Goal: Information Seeking & Learning: Find contact information

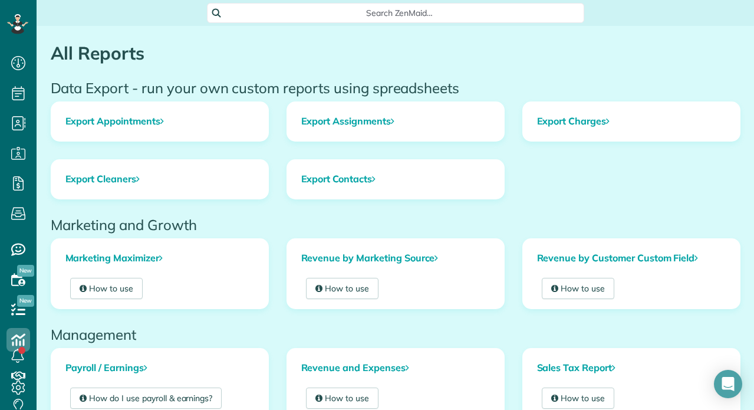
scroll to position [5, 5]
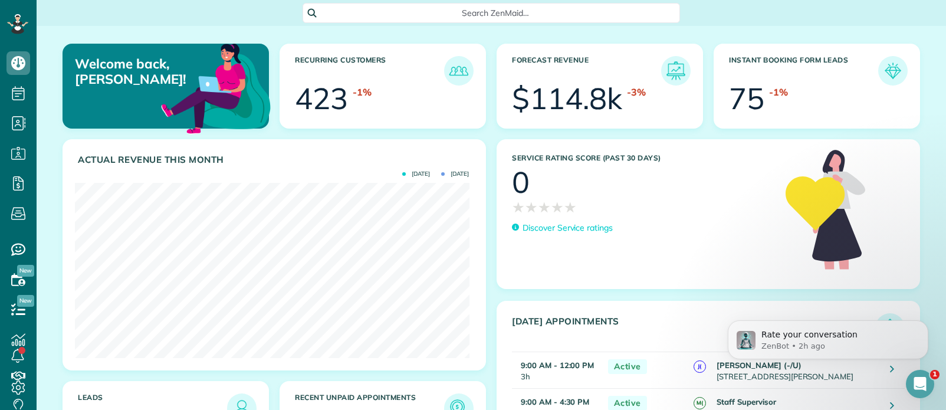
scroll to position [175, 394]
click at [513, 14] on span "Search ZenMaid…" at bounding box center [495, 13] width 359 height 12
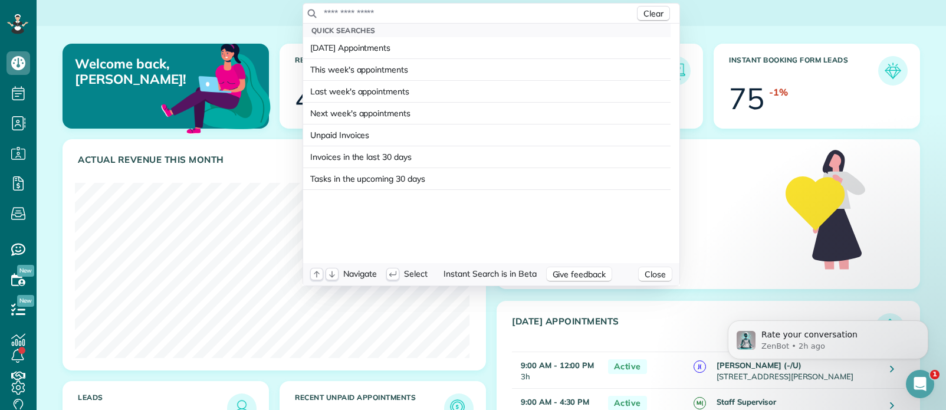
click at [453, 15] on input "text" at bounding box center [478, 13] width 311 height 12
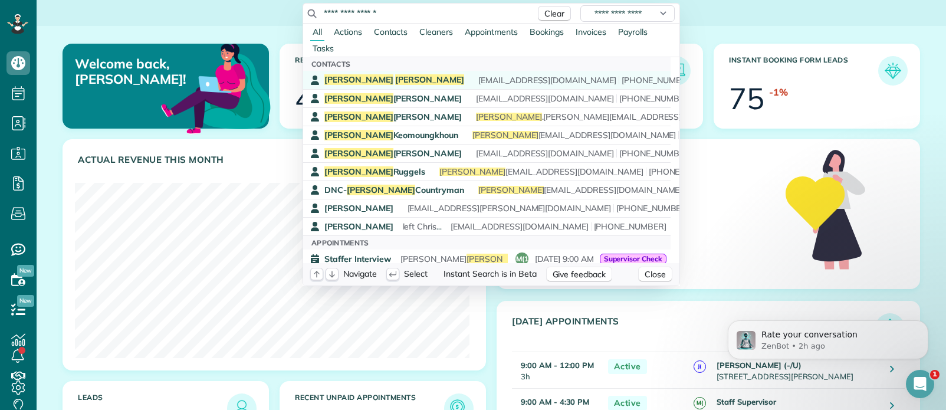
type input "**********"
click at [395, 77] on span "Whitfield" at bounding box center [429, 79] width 69 height 11
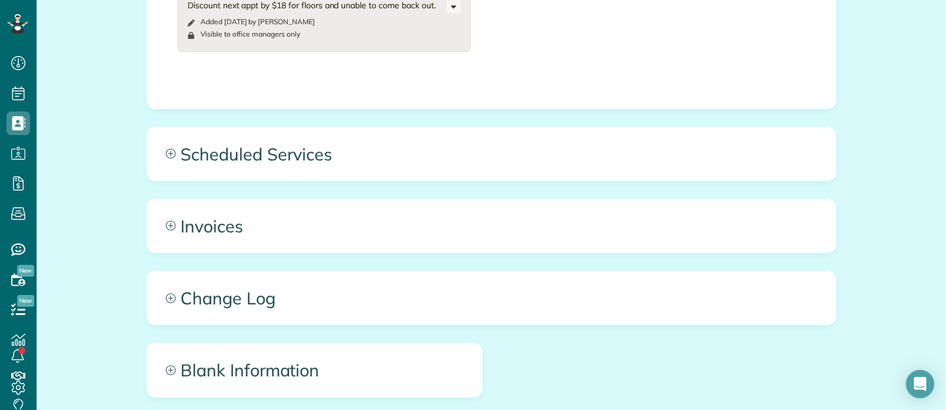
scroll to position [1080, 0]
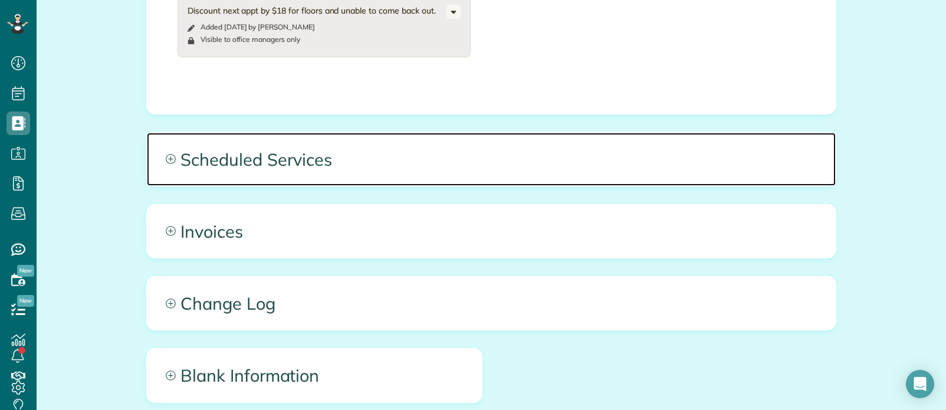
click at [370, 133] on span "Scheduled Services" at bounding box center [491, 159] width 689 height 53
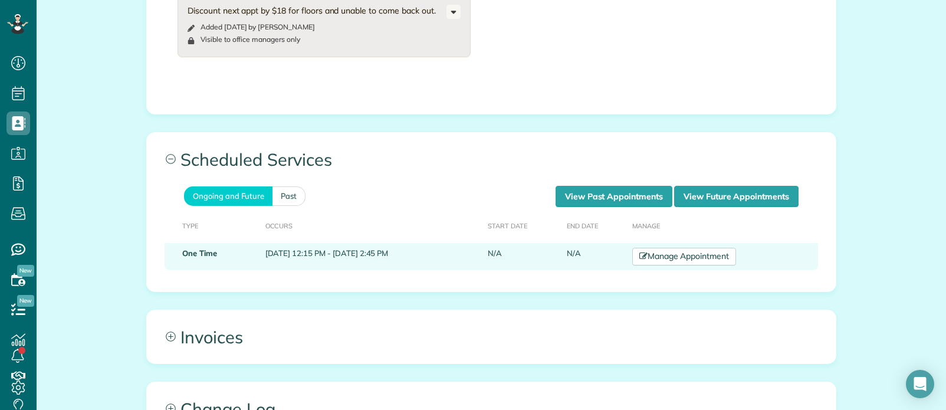
drag, startPoint x: 304, startPoint y: 196, endPoint x: 474, endPoint y: 199, distance: 169.9
click at [474, 243] on td "August 21, 2025 12:15 PM - August 21, 2025 2:45 PM" at bounding box center [372, 256] width 223 height 27
click at [336, 243] on td "August 21, 2025 12:15 PM - August 21, 2025 2:45 PM" at bounding box center [372, 256] width 223 height 27
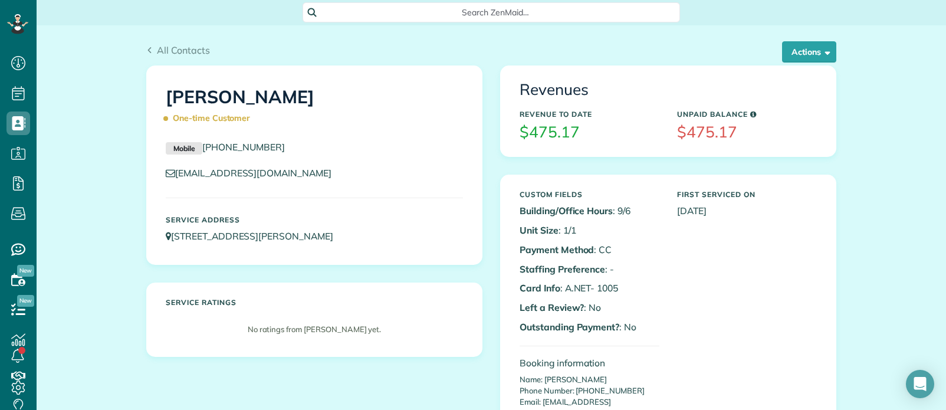
scroll to position [0, 0]
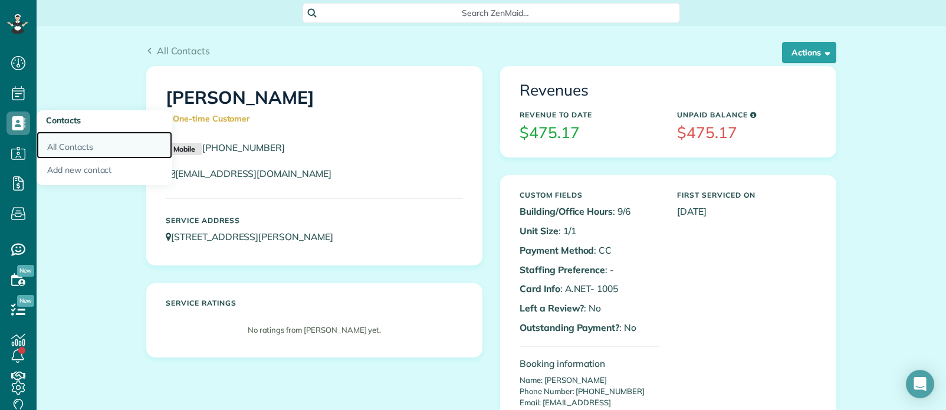
click at [55, 144] on link "All Contacts" at bounding box center [105, 145] width 136 height 27
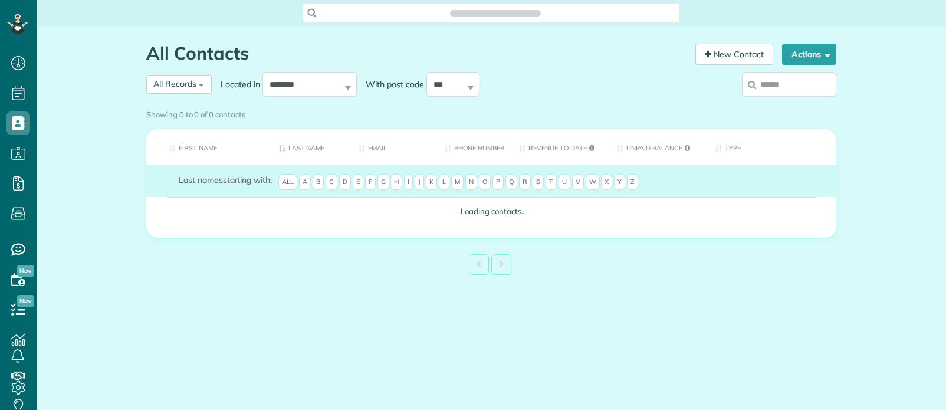
scroll to position [5, 5]
click at [566, 13] on span "Search ZenMaid…" at bounding box center [495, 13] width 359 height 12
click at [791, 84] on html "Dashboard Scheduling Calendar View List View Dispatch View - Weekly scheduling …" at bounding box center [473, 205] width 946 height 410
click at [791, 84] on input "search" at bounding box center [789, 84] width 94 height 25
type input "*******"
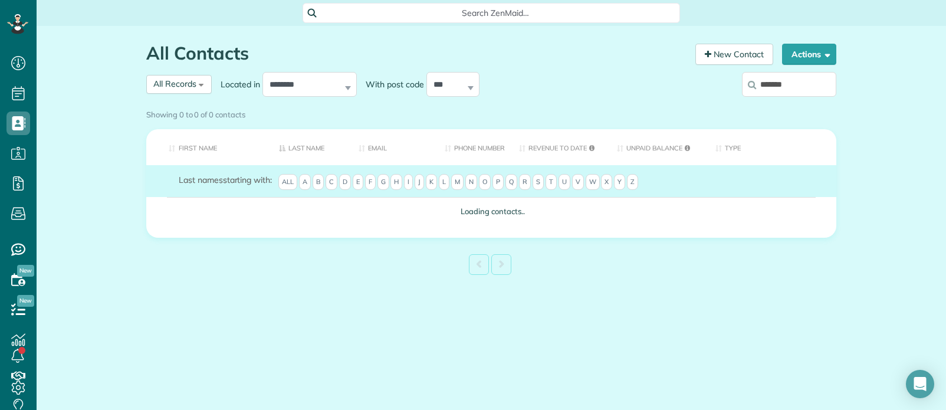
click at [655, 104] on div "Showing 0 to 0 of 0 contacts" at bounding box center [491, 112] width 690 height 16
click at [802, 104] on div "Showing 0 to 0 of 0 contacts" at bounding box center [491, 112] width 690 height 16
click at [767, 104] on div "Showing 0 to 0 of 0 contacts" at bounding box center [491, 112] width 690 height 16
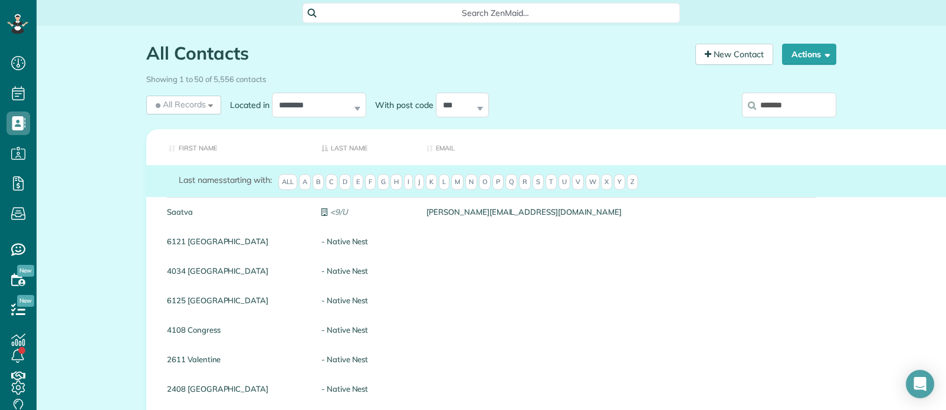
drag, startPoint x: 794, startPoint y: 93, endPoint x: 794, endPoint y: 104, distance: 11.2
click at [794, 96] on input "*******" at bounding box center [789, 105] width 94 height 25
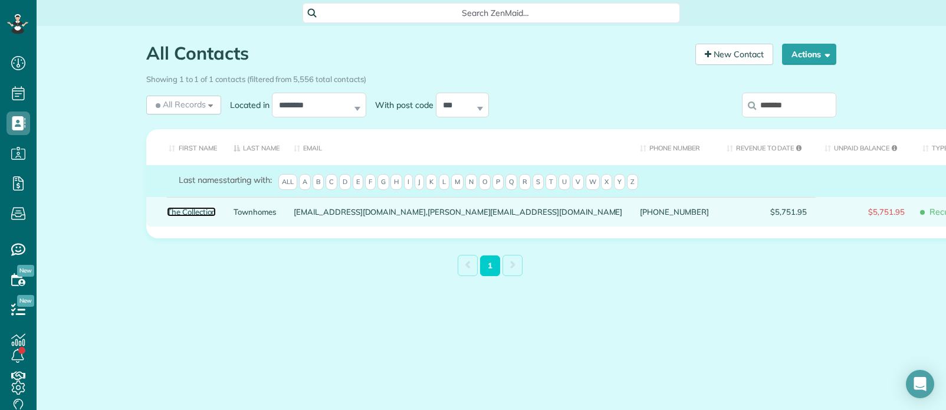
click at [196, 212] on link "The Collection" at bounding box center [191, 212] width 49 height 8
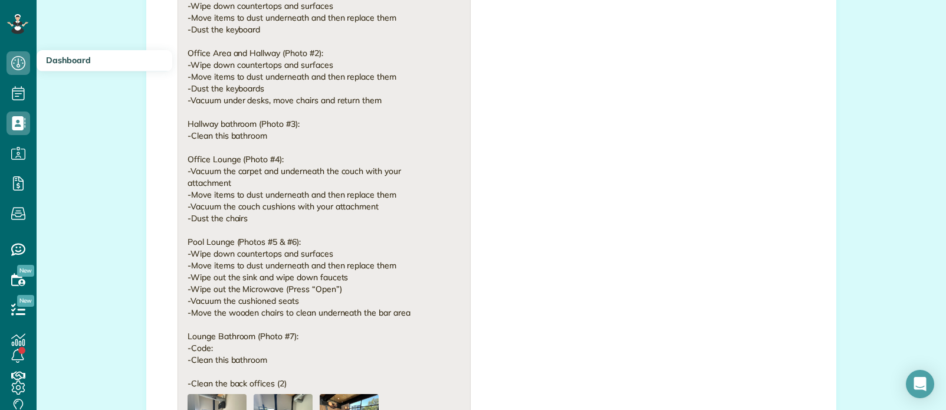
scroll to position [1474, 0]
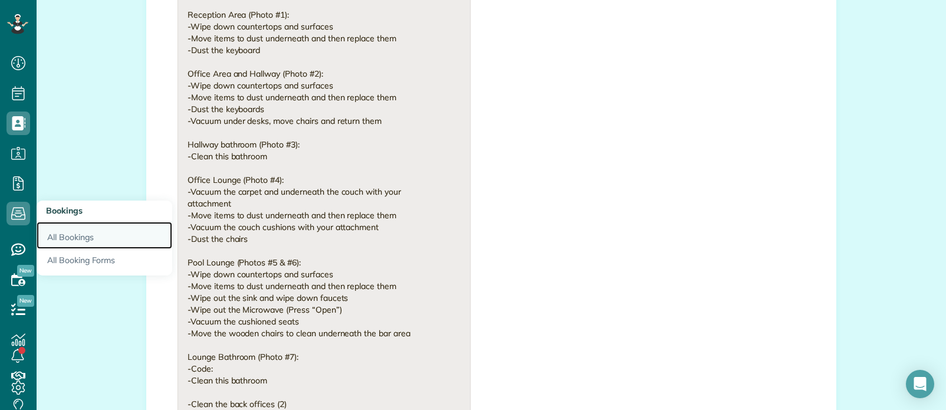
drag, startPoint x: 67, startPoint y: 233, endPoint x: 91, endPoint y: 234, distance: 23.6
click at [69, 233] on link "All Bookings" at bounding box center [105, 235] width 136 height 27
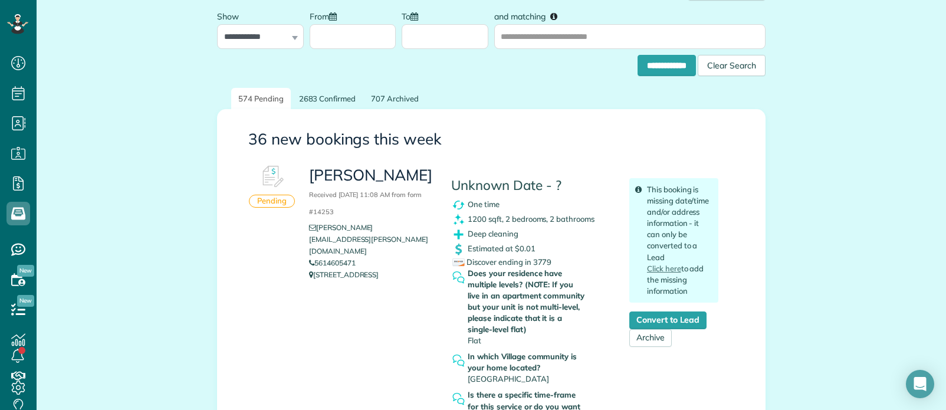
scroll to position [118, 0]
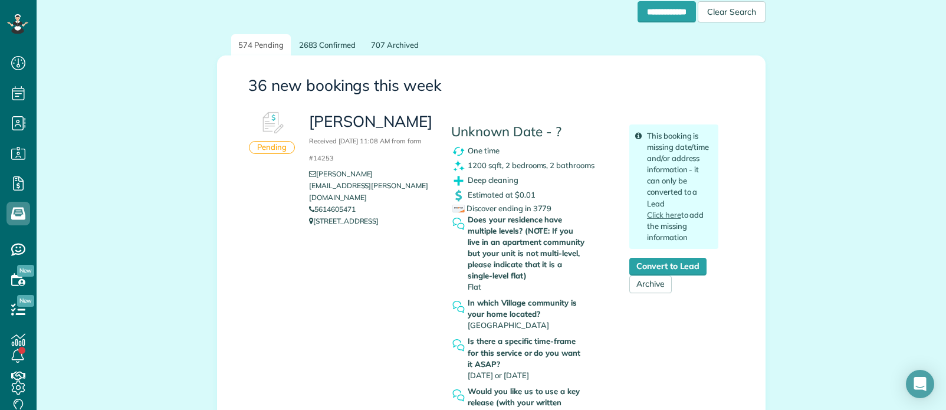
drag, startPoint x: 342, startPoint y: 188, endPoint x: 268, endPoint y: 251, distance: 97.0
click at [257, 262] on div "Pending Johanna Received August 19, 2025 11:08 AM from form #14253 johanna.m.bl…" at bounding box center [492, 292] width 510 height 373
copy link "5614605471"
drag, startPoint x: 364, startPoint y: 184, endPoint x: 313, endPoint y: 186, distance: 51.4
click at [313, 203] on li "5614605471" at bounding box center [371, 209] width 124 height 12
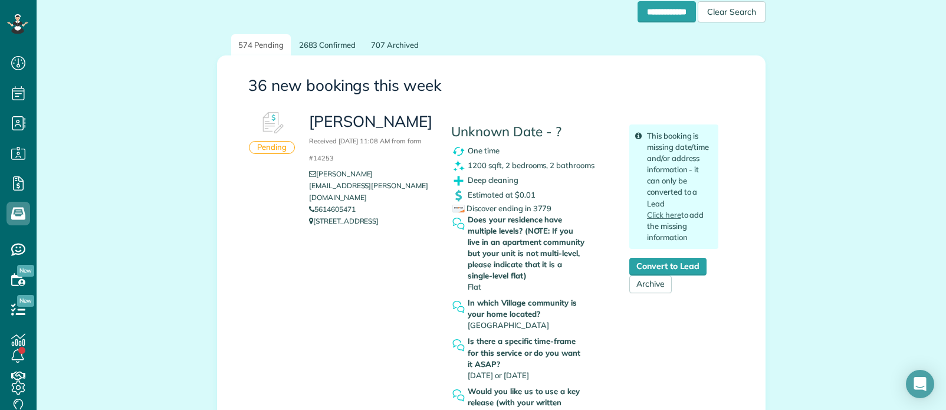
click at [389, 259] on div "Johanna Received August 19, 2025 11:08 AM from form #14253 johanna.m.blanco@hot…" at bounding box center [513, 287] width 427 height 363
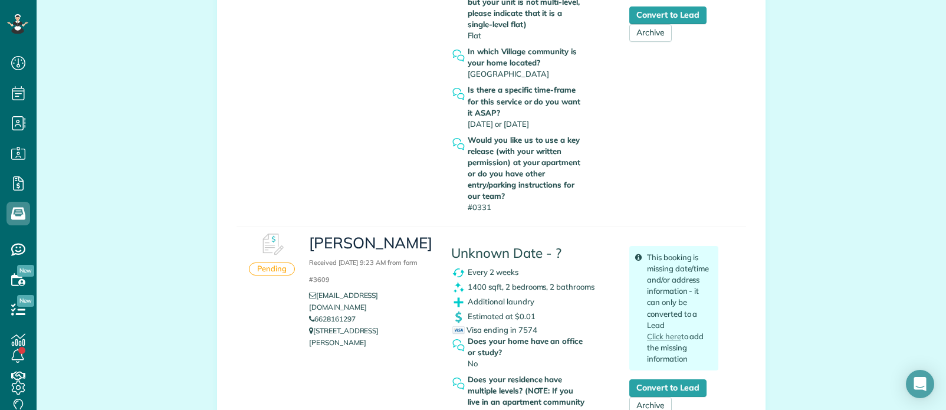
scroll to position [413, 0]
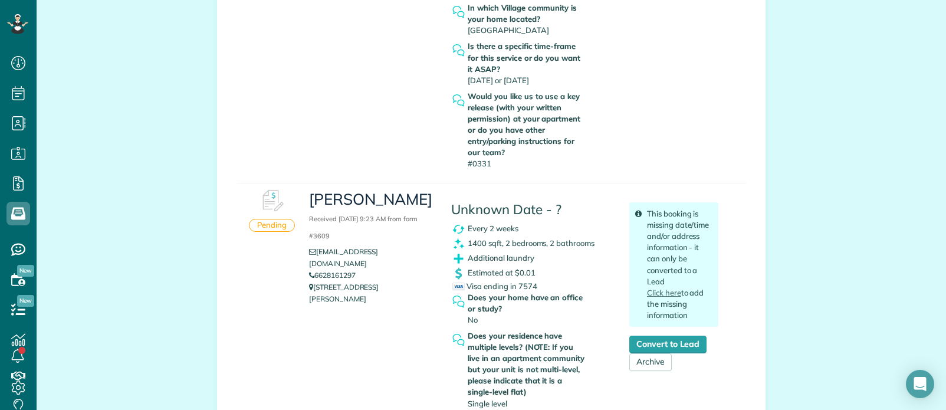
copy link "6628161297"
drag, startPoint x: 364, startPoint y: 260, endPoint x: 313, endPoint y: 265, distance: 51.5
click at [313, 270] on li "6628161297" at bounding box center [371, 276] width 124 height 12
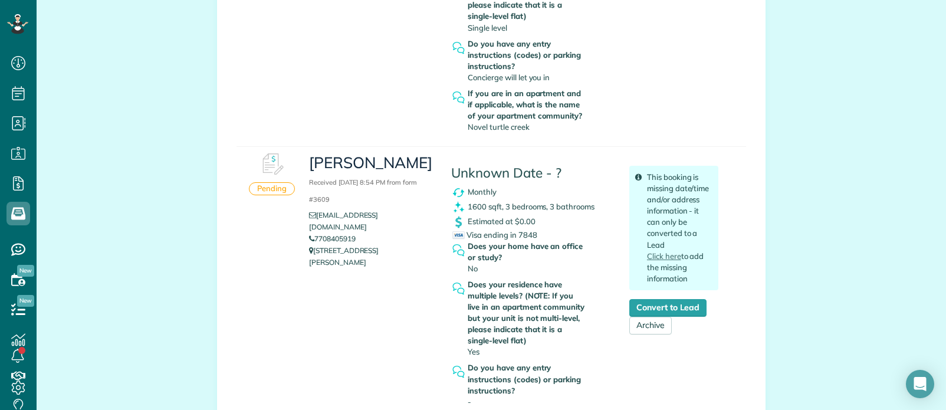
scroll to position [826, 0]
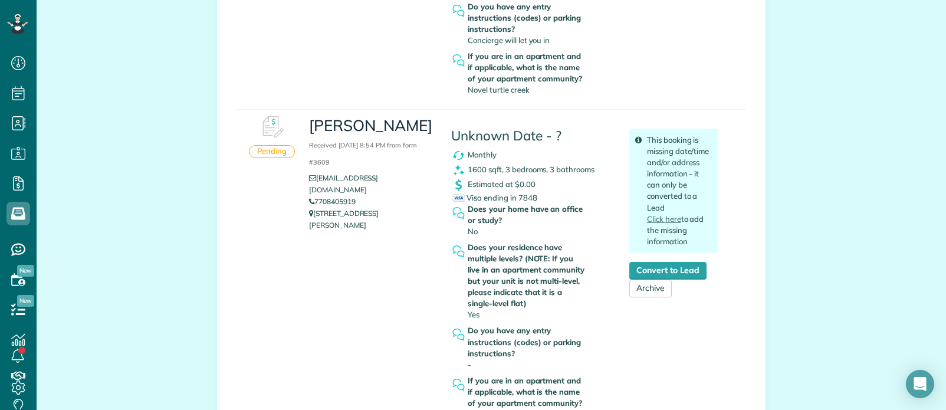
drag, startPoint x: 357, startPoint y: 209, endPoint x: 307, endPoint y: 210, distance: 50.1
click at [309, 208] on li "7708405919" at bounding box center [371, 202] width 124 height 12
copy link "7708405919"
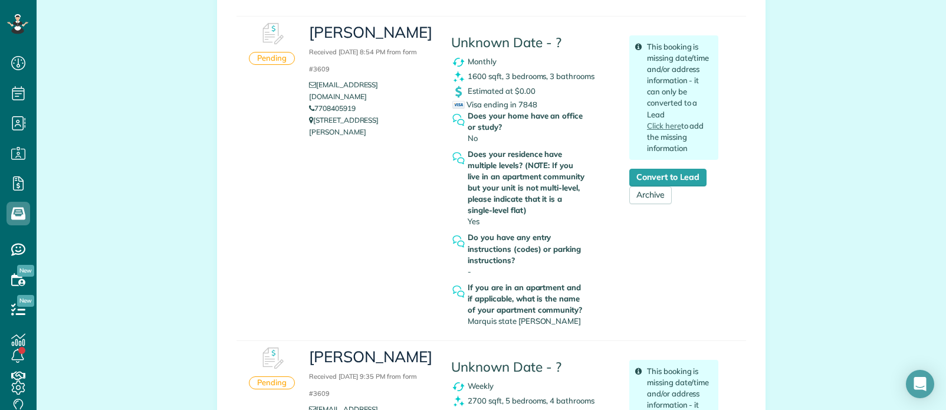
scroll to position [885, 0]
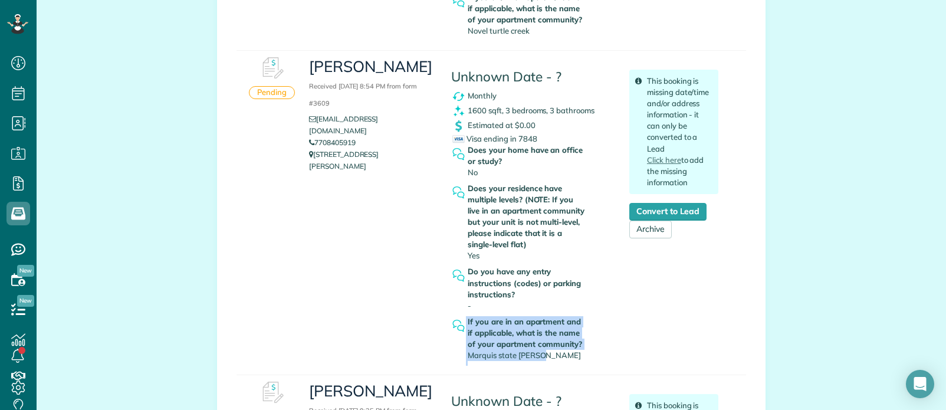
drag, startPoint x: 537, startPoint y: 355, endPoint x: 554, endPoint y: 355, distance: 17.1
click at [554, 355] on div "If you are in an apartment and if applicable, what is the name of your apartmen…" at bounding box center [531, 341] width 160 height 50
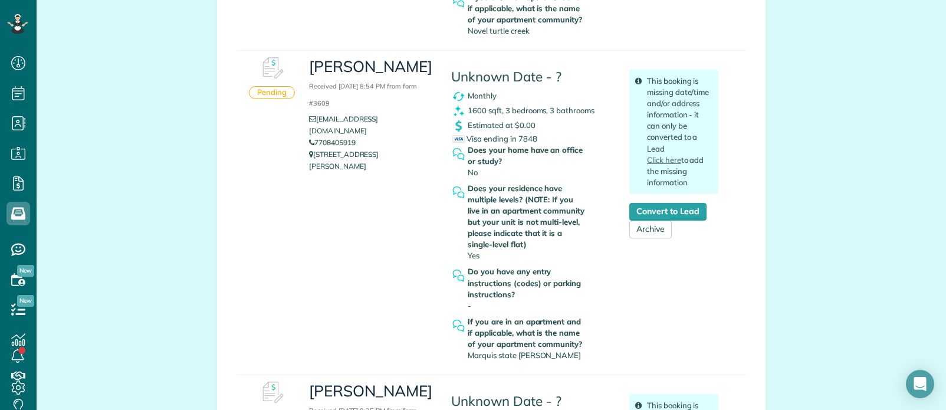
click at [649, 319] on div "Brendan Patterson Received August 18, 2025 8:54 PM from form #3609 brendanp0615…" at bounding box center [513, 208] width 427 height 315
drag, startPoint x: 556, startPoint y: 354, endPoint x: 460, endPoint y: 357, distance: 95.6
click at [468, 357] on div "If you are in an apartment and if applicable, what is the name of your apartmen…" at bounding box center [527, 338] width 119 height 45
copy span "Marquis state [PERSON_NAME]"
drag, startPoint x: 465, startPoint y: 109, endPoint x: 599, endPoint y: 117, distance: 134.1
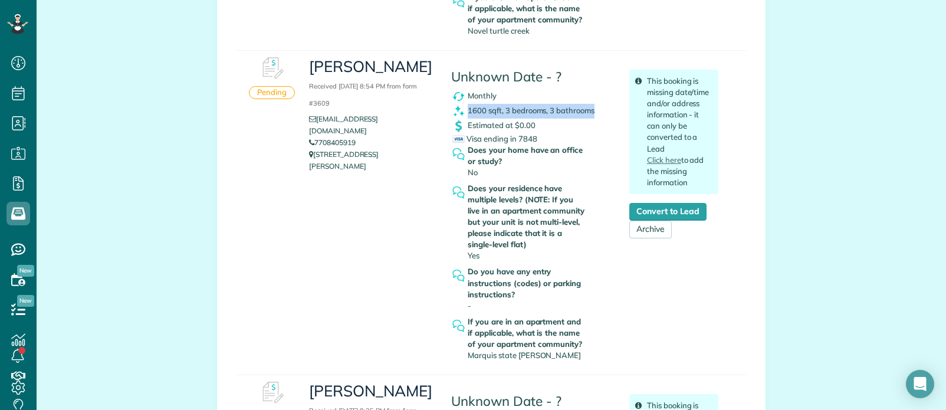
click at [599, 117] on div "1600 sqft, 3 bedrooms, 3 bathrooms" at bounding box center [531, 111] width 160 height 15
drag, startPoint x: 307, startPoint y: 60, endPoint x: 391, endPoint y: 76, distance: 85.8
click at [391, 76] on h3 "Brendan Patterson Received August 18, 2025 8:54 PM from form #3609" at bounding box center [371, 83] width 124 height 51
copy h3 "[PERSON_NAME]"
drag, startPoint x: 469, startPoint y: 196, endPoint x: 506, endPoint y: 196, distance: 37.2
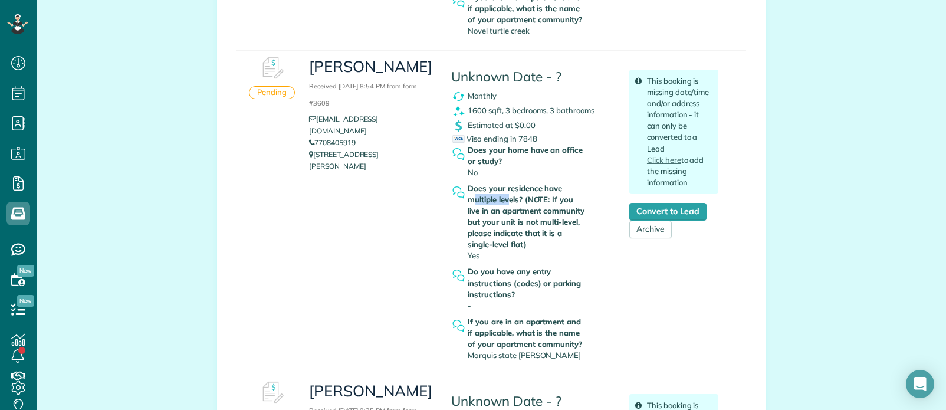
click at [506, 196] on strong "Does your residence have multiple levels? (NOTE: If you live in an apartment co…" at bounding box center [527, 216] width 119 height 67
drag, startPoint x: 476, startPoint y: 223, endPoint x: 514, endPoint y: 231, distance: 38.5
click at [514, 231] on strong "Does your residence have multiple levels? (NOTE: If you live in an apartment co…" at bounding box center [527, 216] width 119 height 67
click at [566, 235] on strong "Does your residence have multiple levels? (NOTE: If you live in an apartment co…" at bounding box center [527, 216] width 119 height 67
drag, startPoint x: 474, startPoint y: 199, endPoint x: 504, endPoint y: 199, distance: 30.1
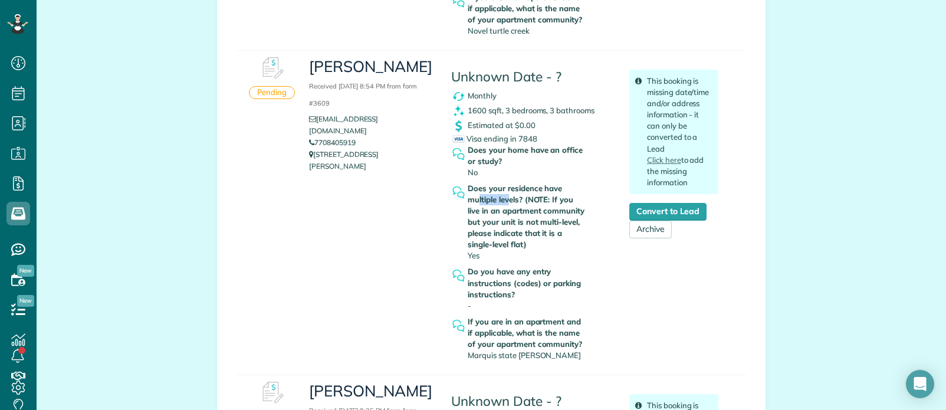
click at [504, 199] on strong "Does your residence have multiple levels? (NOTE: If you live in an apartment co…" at bounding box center [527, 216] width 119 height 67
click at [484, 190] on strong "Does your residence have multiple levels? (NOTE: If you live in an apartment co…" at bounding box center [527, 216] width 119 height 67
drag, startPoint x: 487, startPoint y: 198, endPoint x: 516, endPoint y: 198, distance: 29.5
click at [516, 198] on strong "Does your residence have multiple levels? (NOTE: If you live in an apartment co…" at bounding box center [527, 216] width 119 height 67
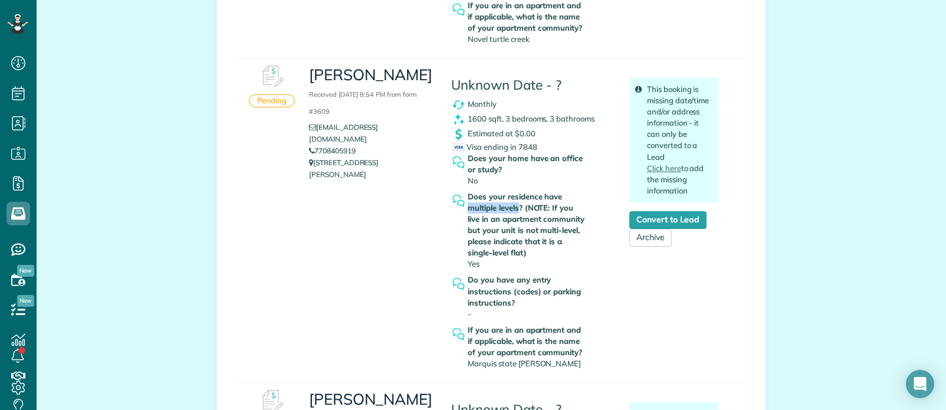
scroll to position [826, 0]
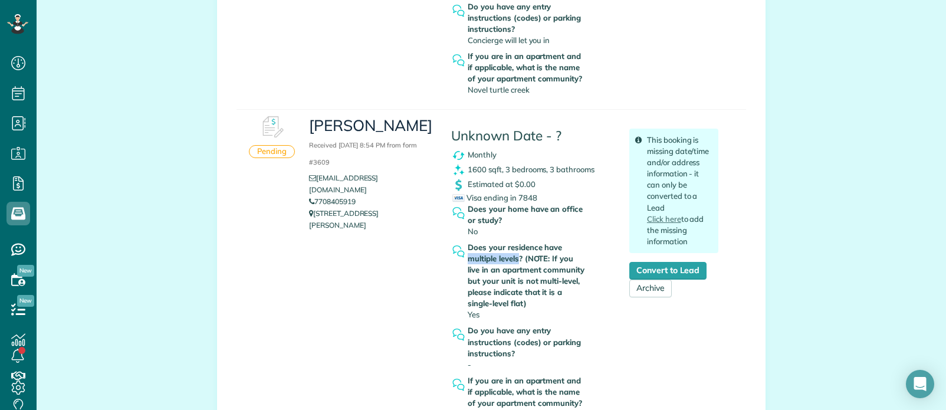
drag, startPoint x: 334, startPoint y: 237, endPoint x: 311, endPoint y: 218, distance: 29.8
click at [311, 218] on div "Brendan Patterson Received August 18, 2025 8:54 PM from form #3609 brendanp0615…" at bounding box center [371, 173] width 142 height 127
copy p "2502 Thomas ave 222 Dallas TX 75201"
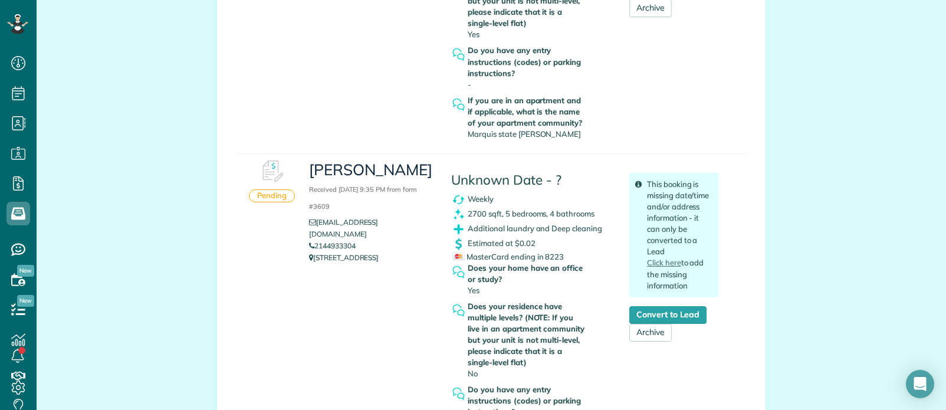
scroll to position [1180, 0]
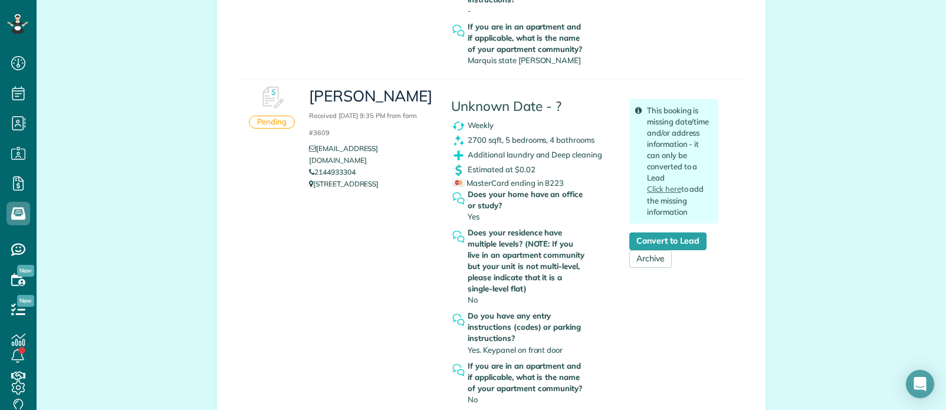
drag, startPoint x: 367, startPoint y: 159, endPoint x: 313, endPoint y: 161, distance: 54.3
click at [313, 166] on li "2144933304" at bounding box center [371, 172] width 124 height 12
copy link "2144933304"
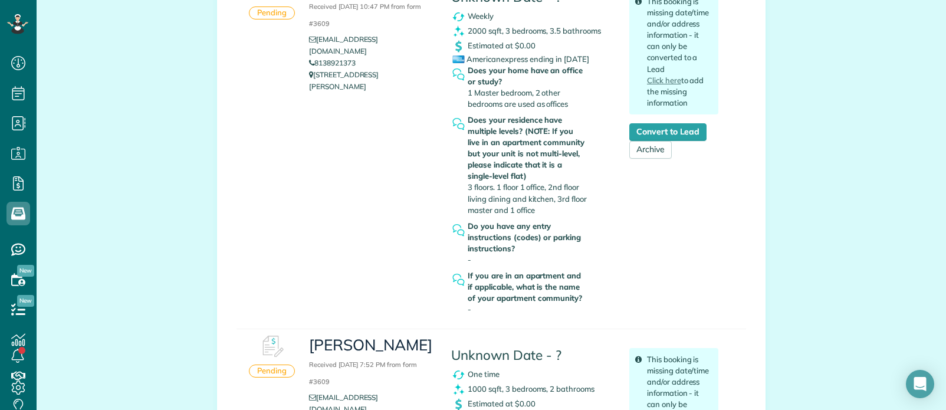
scroll to position [14306, 0]
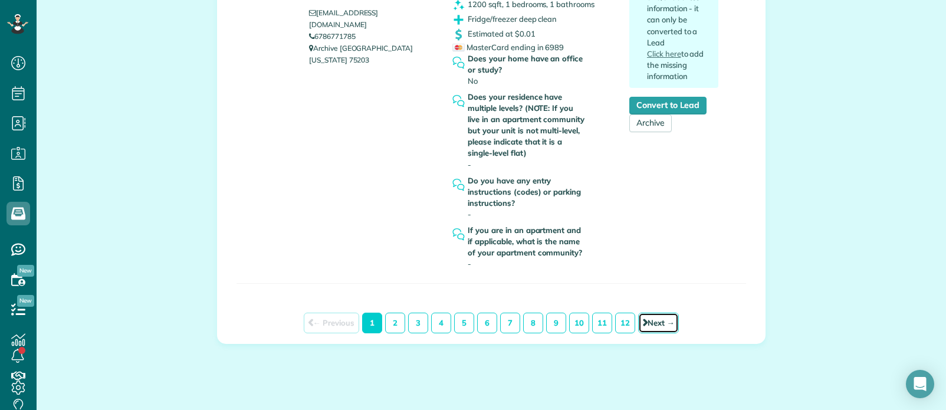
click at [651, 313] on link "Next →" at bounding box center [658, 323] width 41 height 21
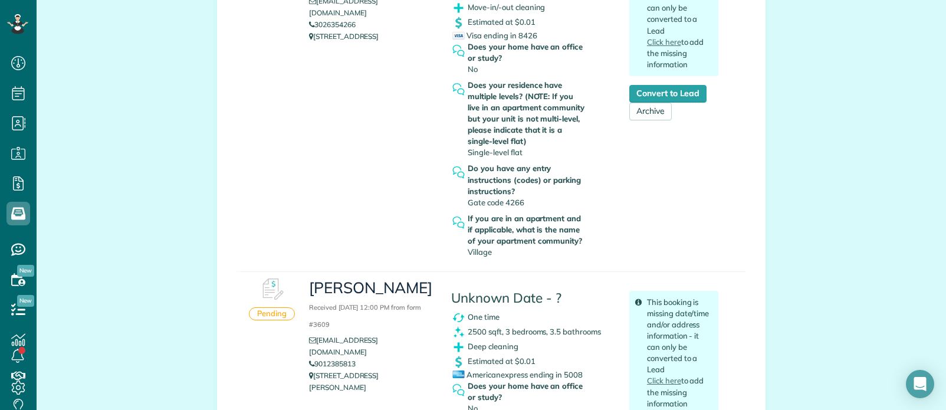
scroll to position [13664, 0]
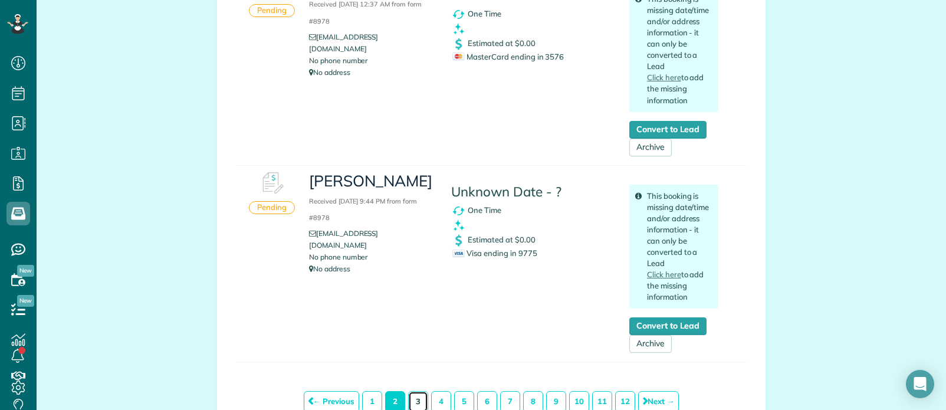
click at [411, 391] on link "3" at bounding box center [418, 401] width 20 height 21
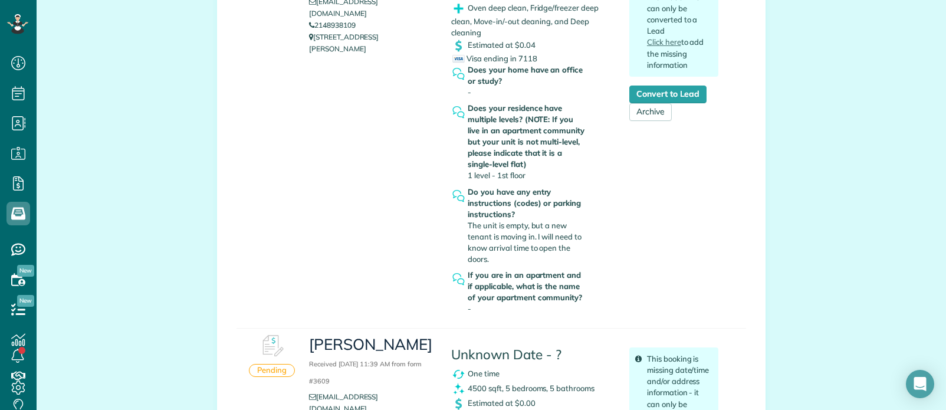
scroll to position [15243, 0]
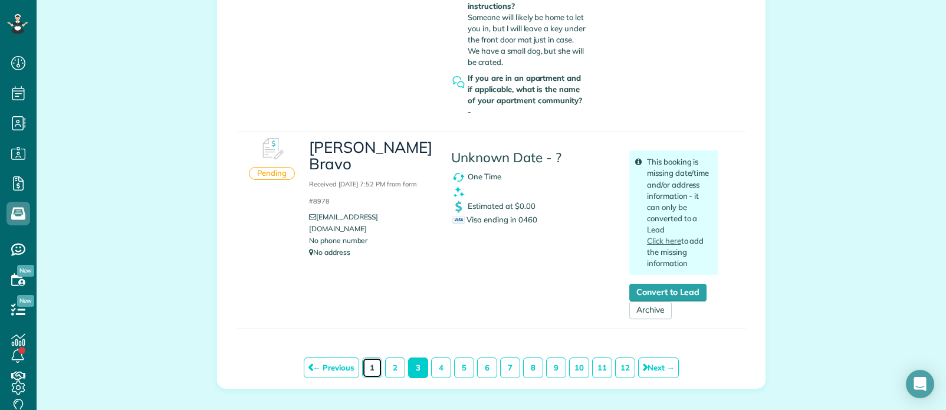
click at [363, 357] on link "1" at bounding box center [372, 367] width 20 height 21
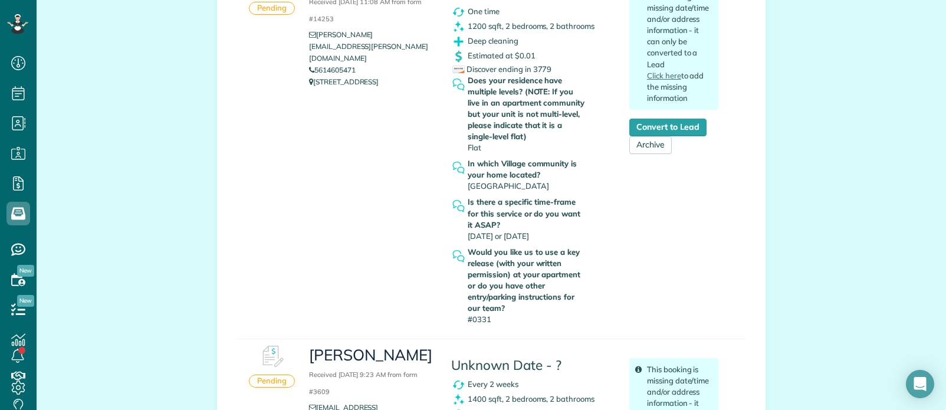
scroll to position [413, 0]
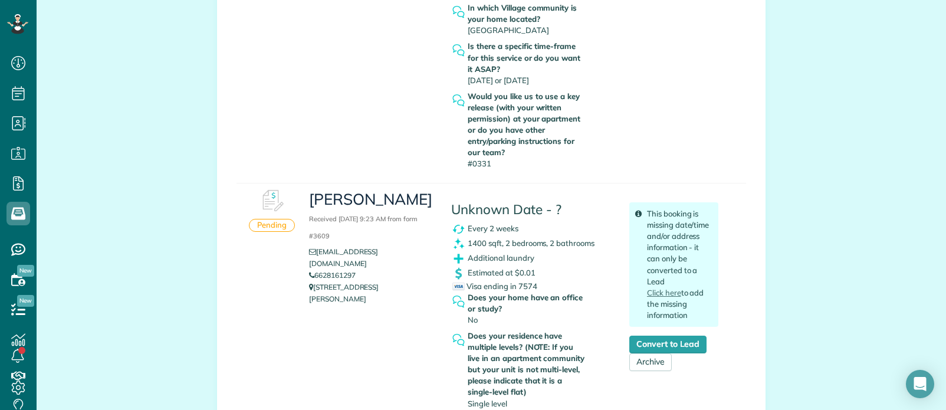
drag, startPoint x: 347, startPoint y: 262, endPoint x: 306, endPoint y: 262, distance: 41.3
click at [309, 270] on li "6628161297" at bounding box center [371, 276] width 124 height 12
copy link "6628161297"
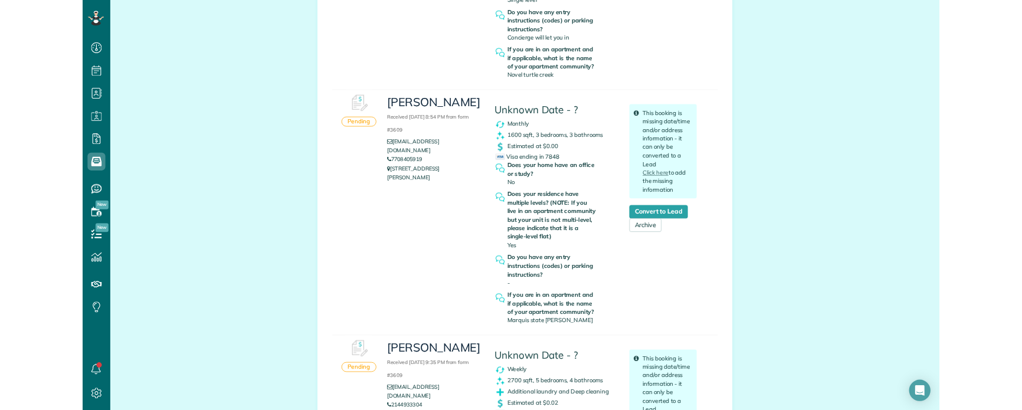
scroll to position [826, 0]
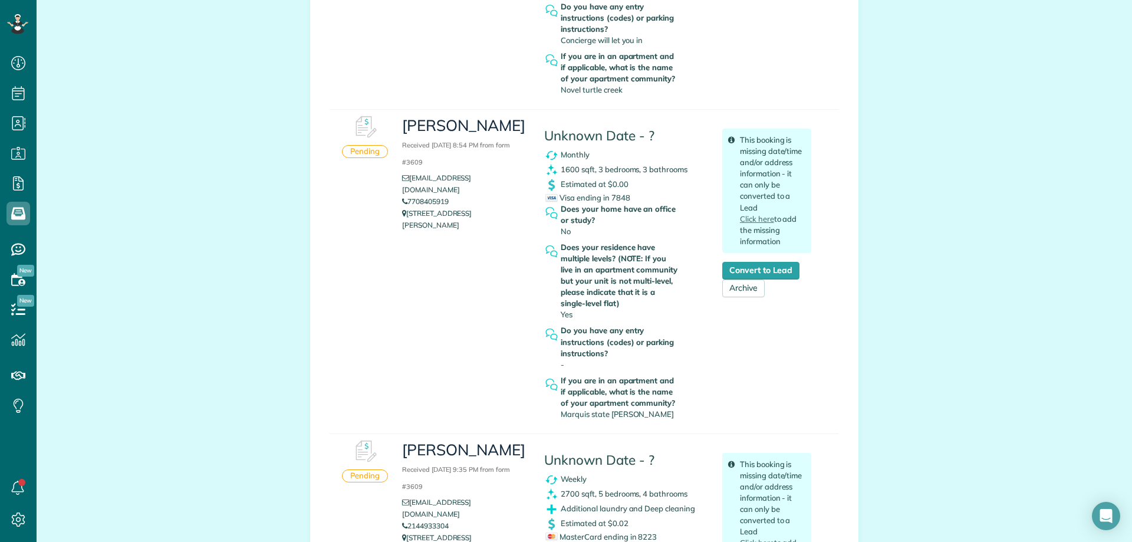
drag, startPoint x: 430, startPoint y: 230, endPoint x: 404, endPoint y: 217, distance: 29.0
click at [404, 217] on div "Brendan Patterson Received August 18, 2025 8:54 PM from form #3609 brendanp0615…" at bounding box center [464, 173] width 142 height 127
copy p "2502 Thomas ave 222 Dallas TX 75201"
drag, startPoint x: 626, startPoint y: 410, endPoint x: 560, endPoint y: 412, distance: 66.7
click at [561, 409] on div "If you are in an apartment and if applicable, what is the name of your apartmen…" at bounding box center [620, 397] width 119 height 45
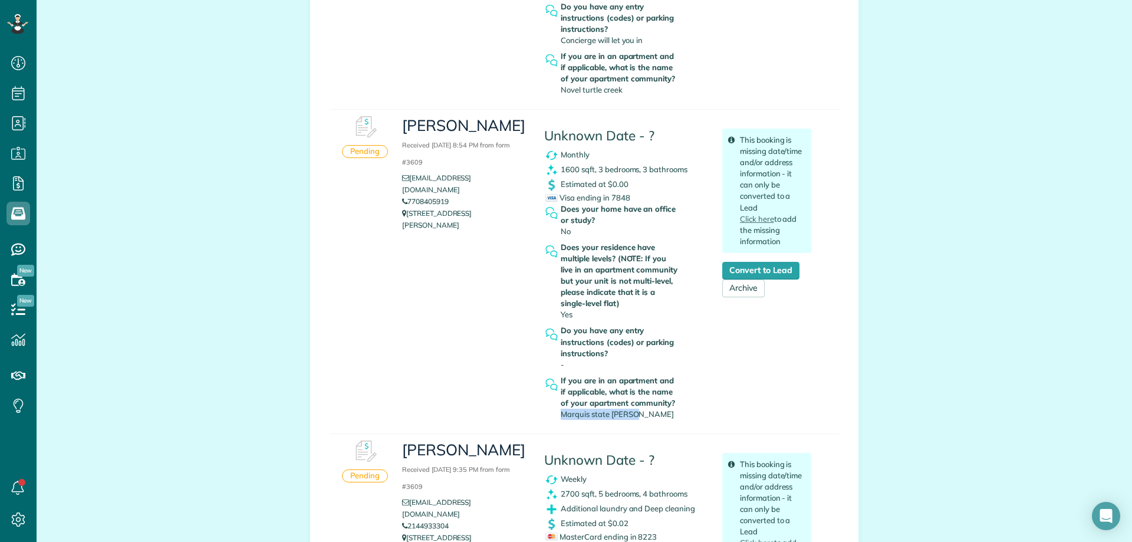
copy span "Marquis state Thomas"
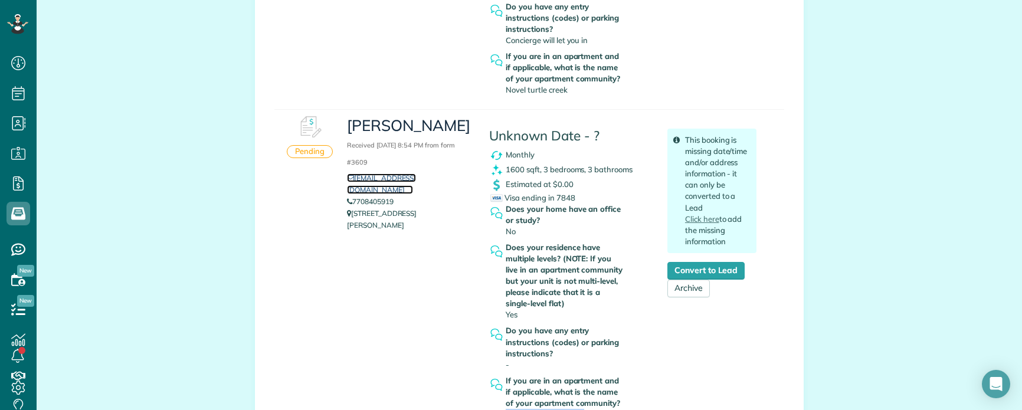
scroll to position [410, 37]
copy h3 "Brendan Patterson"
drag, startPoint x: 343, startPoint y: 123, endPoint x: 484, endPoint y: 253, distance: 192.0
click at [446, 144] on h3 "Brendan Patterson Received August 18, 2025 8:54 PM from form #3609" at bounding box center [409, 142] width 124 height 51
drag, startPoint x: 423, startPoint y: 209, endPoint x: 459, endPoint y: 205, distance: 36.7
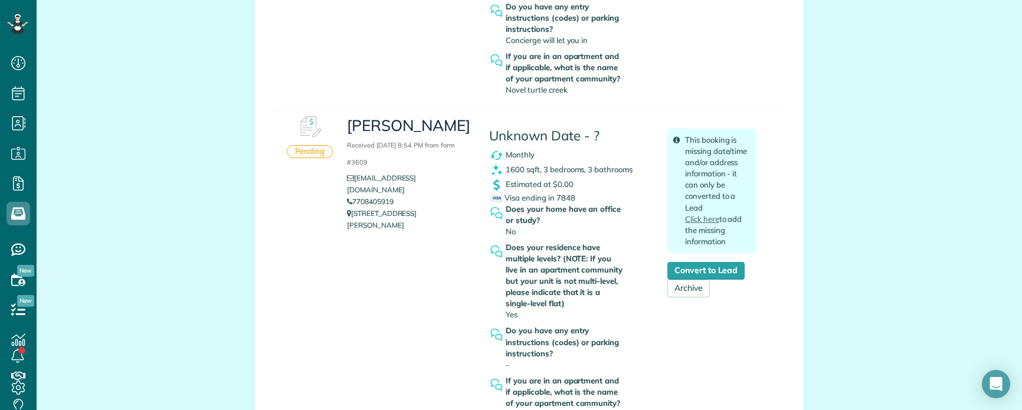
click at [431, 208] on li "7708405919" at bounding box center [409, 202] width 124 height 12
copy link "brendanp061535@gmail.com"
drag, startPoint x: 441, startPoint y: 199, endPoint x: 353, endPoint y: 199, distance: 87.9
click at [353, 196] on li "brendanp061535@gmail.com" at bounding box center [409, 184] width 124 height 24
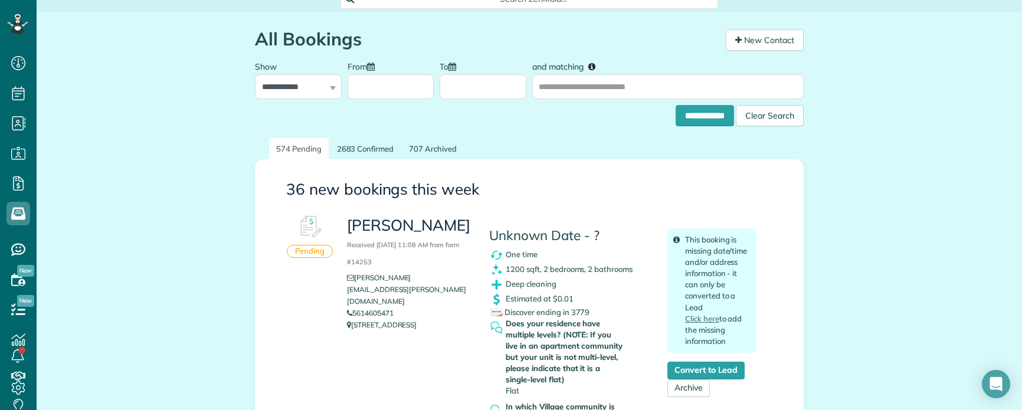
scroll to position [0, 0]
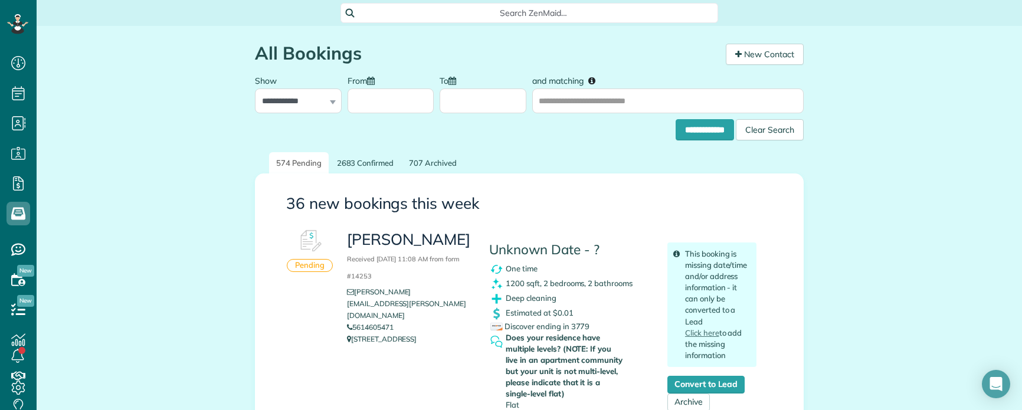
click at [505, 16] on span "Search ZenMaid…" at bounding box center [533, 13] width 359 height 12
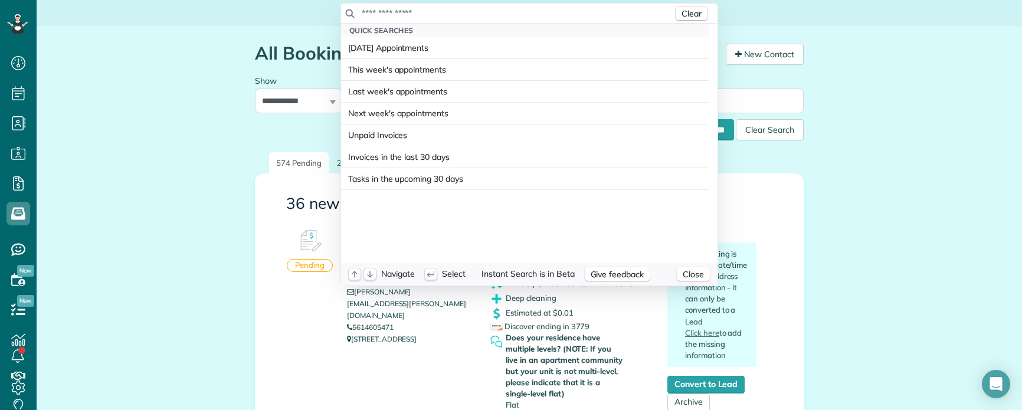
click at [390, 11] on input "text" at bounding box center [516, 13] width 311 height 12
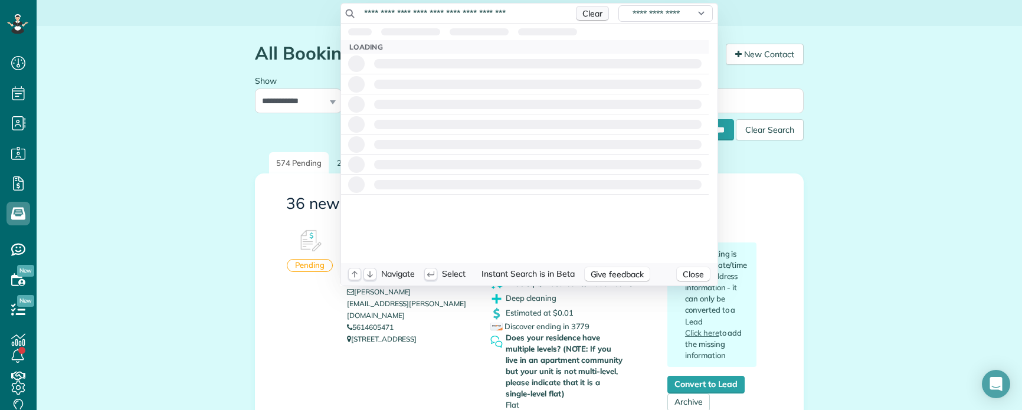
drag, startPoint x: 412, startPoint y: 11, endPoint x: 571, endPoint y: 19, distance: 159.5
click at [571, 19] on div "**********" at bounding box center [529, 14] width 376 height 20
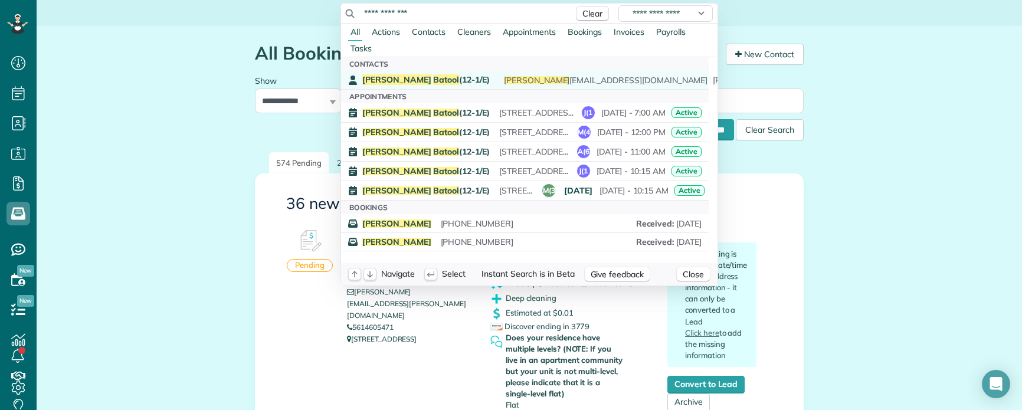
type input "**********"
click at [499, 80] on span "[PERSON_NAME] missed an oven and left her mop/bucket there" at bounding box center [619, 80] width 241 height 11
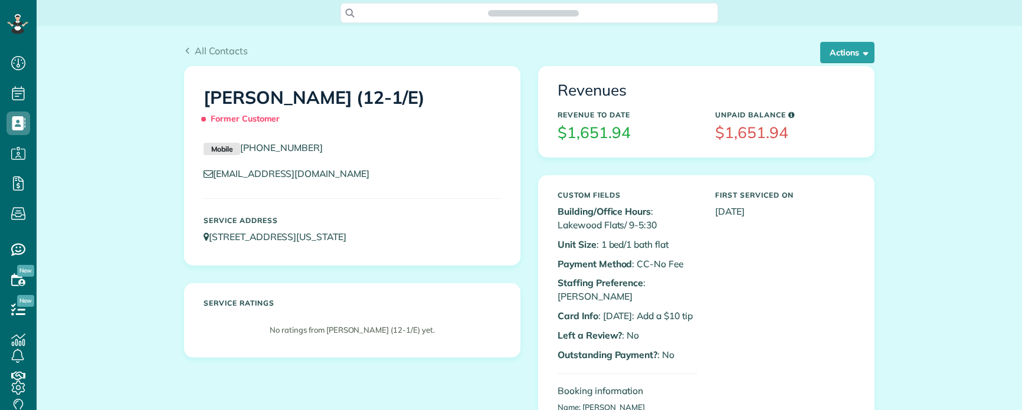
scroll to position [5, 5]
drag, startPoint x: 869, startPoint y: 278, endPoint x: 773, endPoint y: 260, distance: 98.5
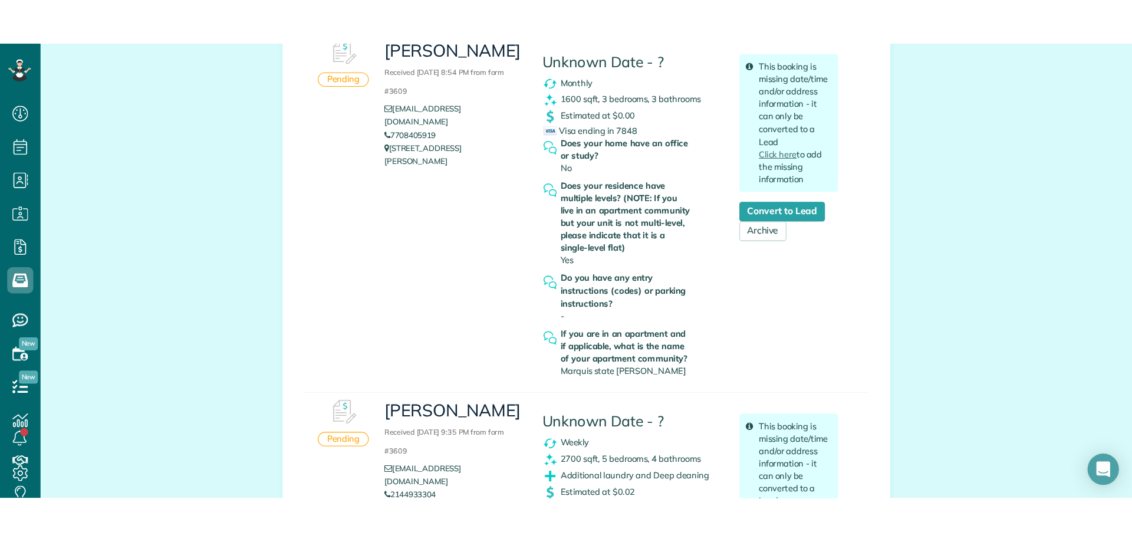
scroll to position [1003, 0]
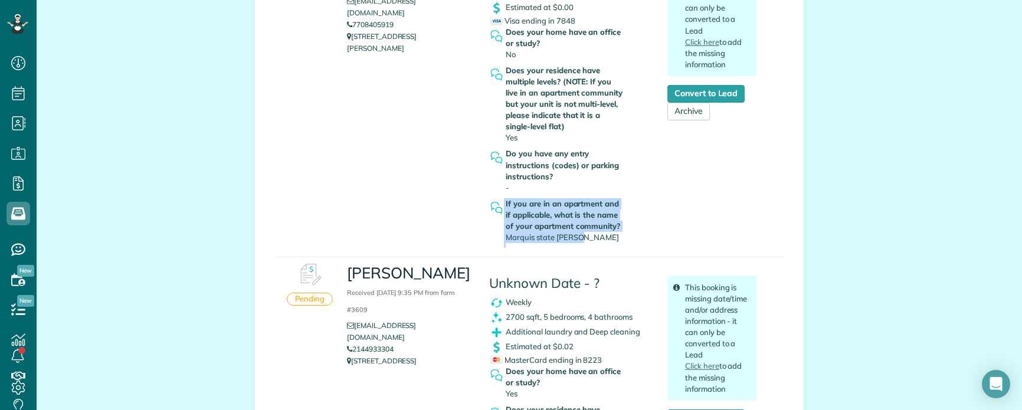
copy div "If you are in an apartment and if applicable, what is the name of your apartmen…"
copy span "Marquis state Thomas"
drag, startPoint x: 552, startPoint y: 237, endPoint x: 505, endPoint y: 238, distance: 47.2
click at [505, 238] on div "If you are in an apartment and if applicable, what is the name of your apartmen…" at bounding box center [564, 220] width 119 height 45
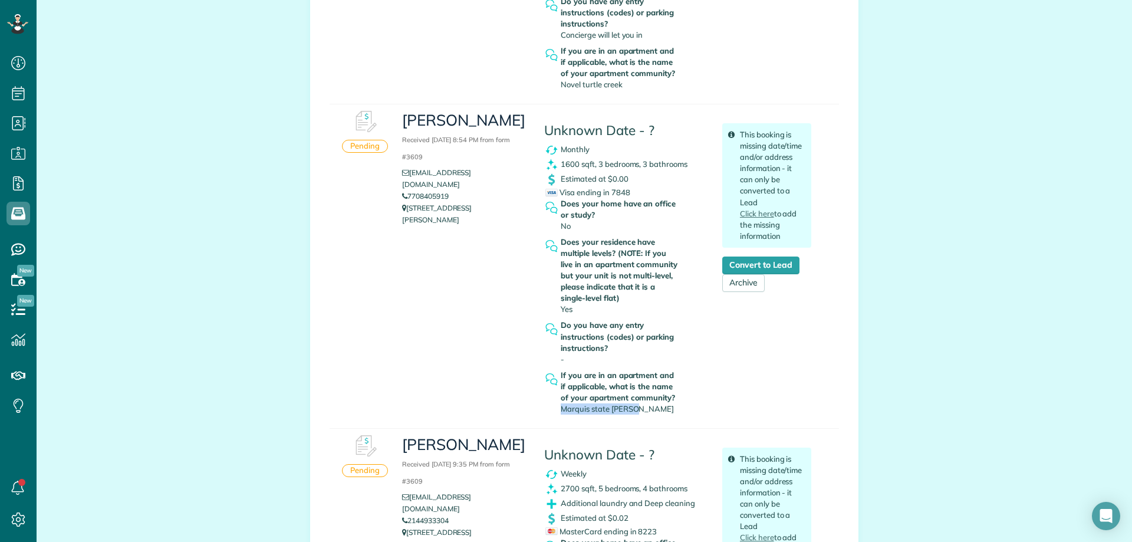
scroll to position [826, 0]
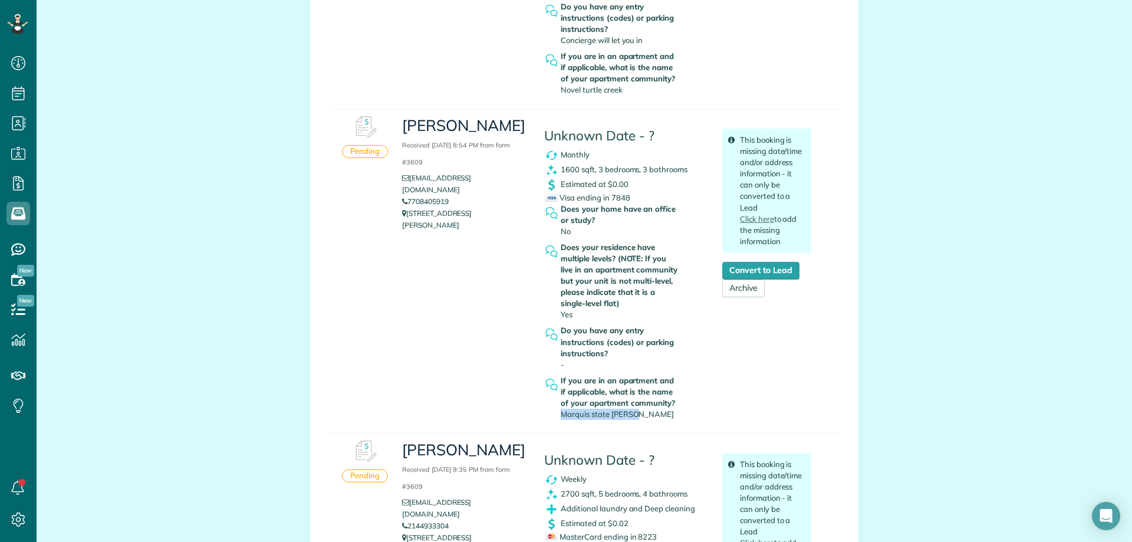
copy p "2502 Thomas ave 222 Dallas TX 75201"
drag, startPoint x: 429, startPoint y: 232, endPoint x: 403, endPoint y: 222, distance: 28.4
click at [403, 222] on p "2502 Thomas ave 222 Dallas TX 75201" at bounding box center [464, 220] width 124 height 24
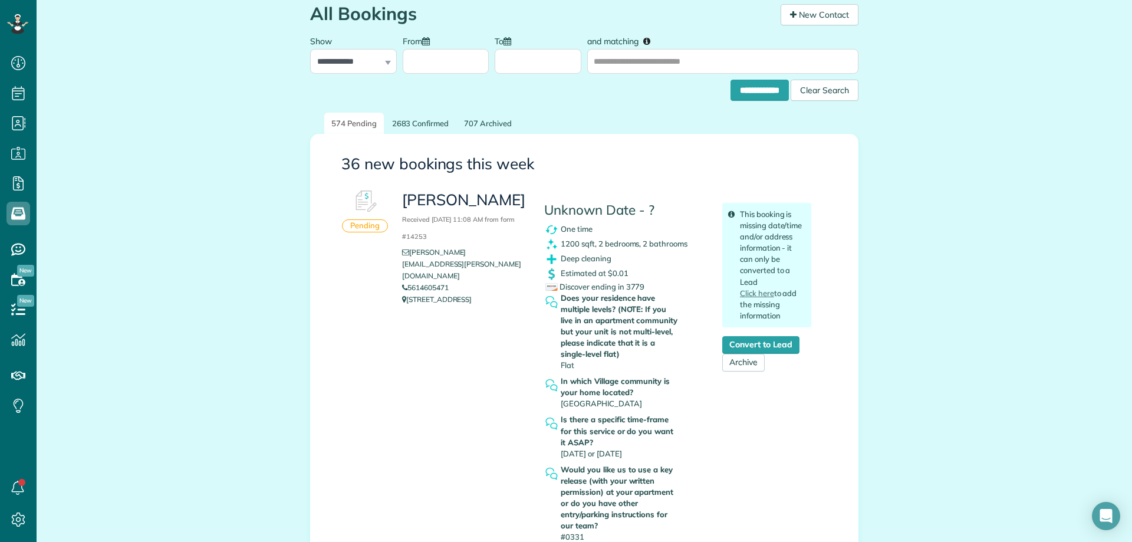
scroll to position [0, 0]
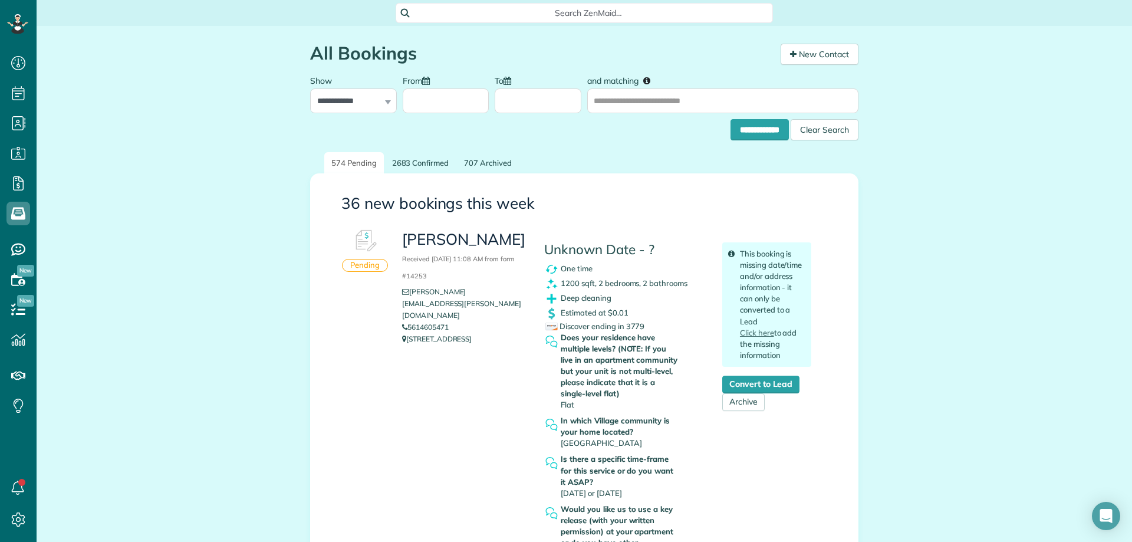
click at [578, 12] on span "Search ZenMaid…" at bounding box center [588, 13] width 359 height 12
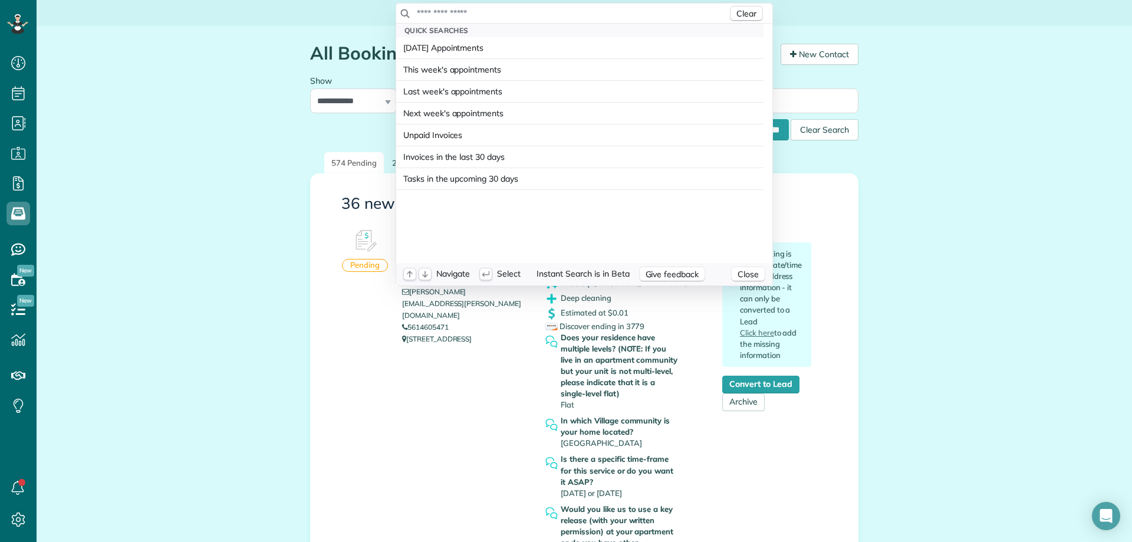
click at [560, 22] on div "Clear" at bounding box center [584, 14] width 376 height 20
click at [527, 12] on input "text" at bounding box center [571, 13] width 311 height 12
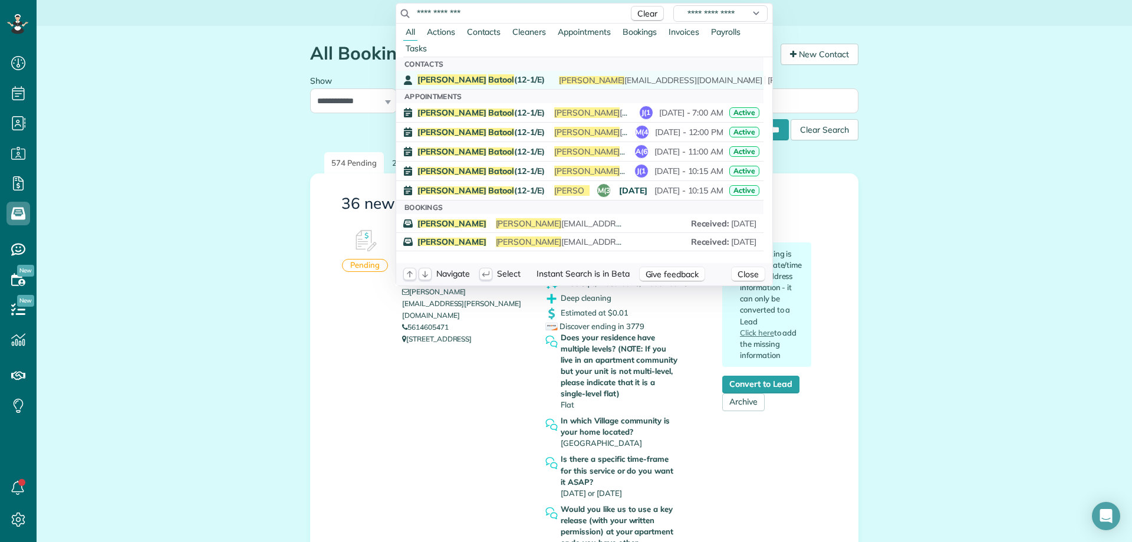
type input "**********"
click at [510, 83] on div "Saadia Batool (12-1/E) saadia _b1@hotmail.com (403) 919-0120" at bounding box center [589, 79] width 342 height 11
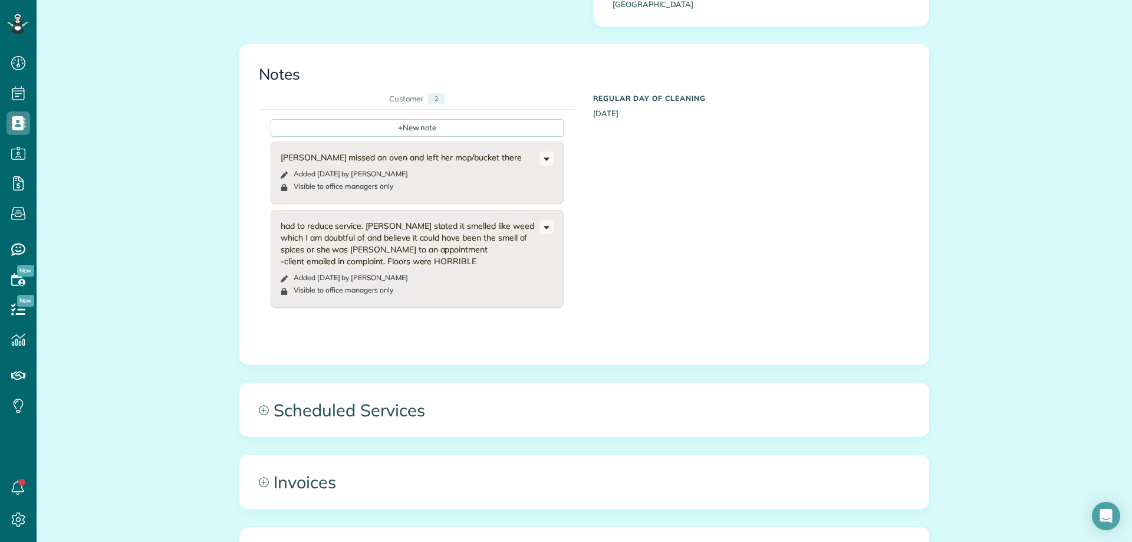
scroll to position [885, 0]
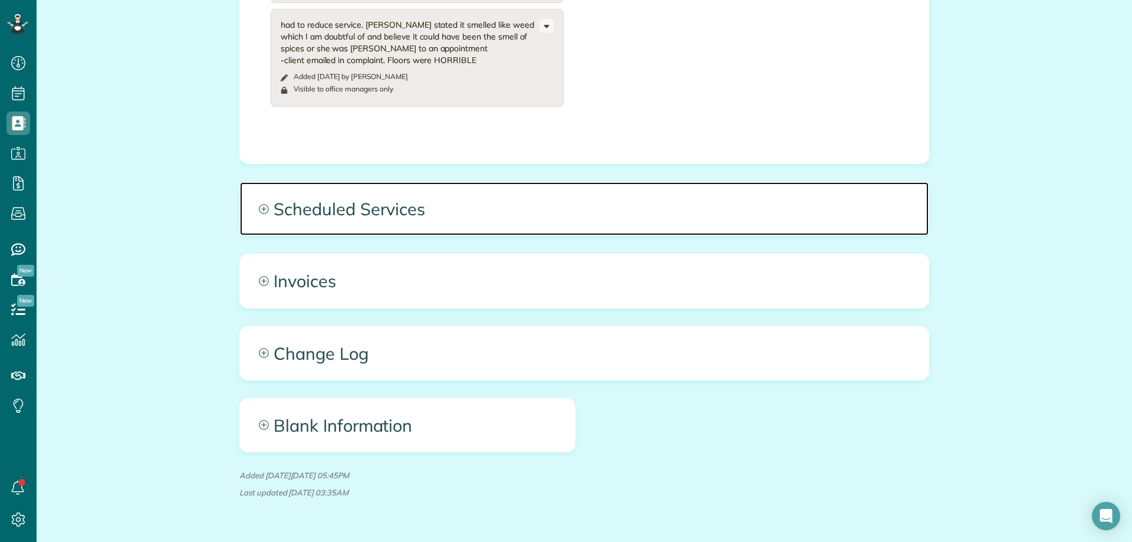
click at [497, 198] on span "Scheduled Services" at bounding box center [584, 208] width 689 height 53
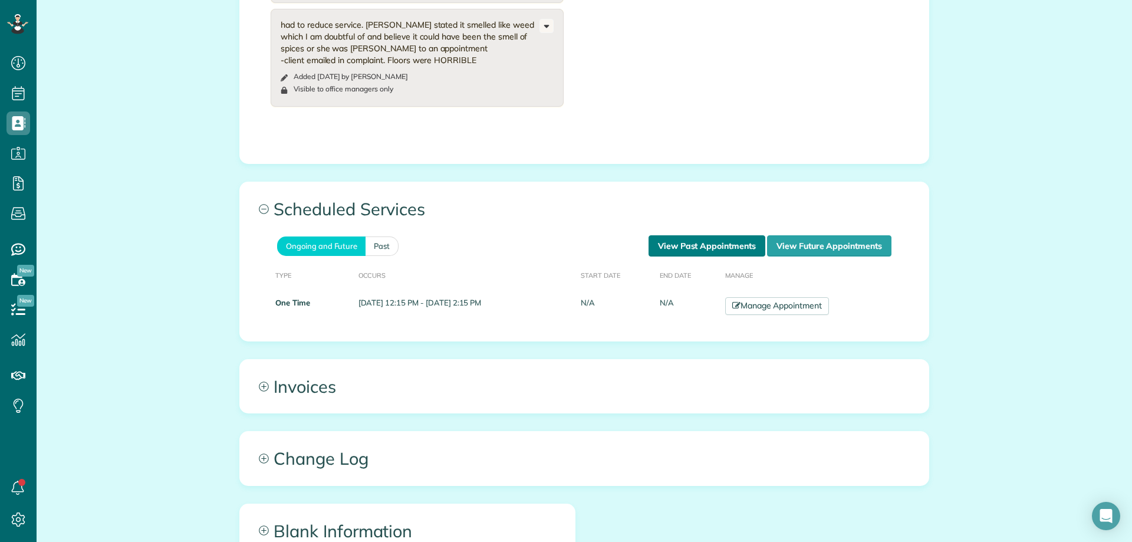
click at [714, 235] on link "View Past Appointments" at bounding box center [707, 245] width 117 height 21
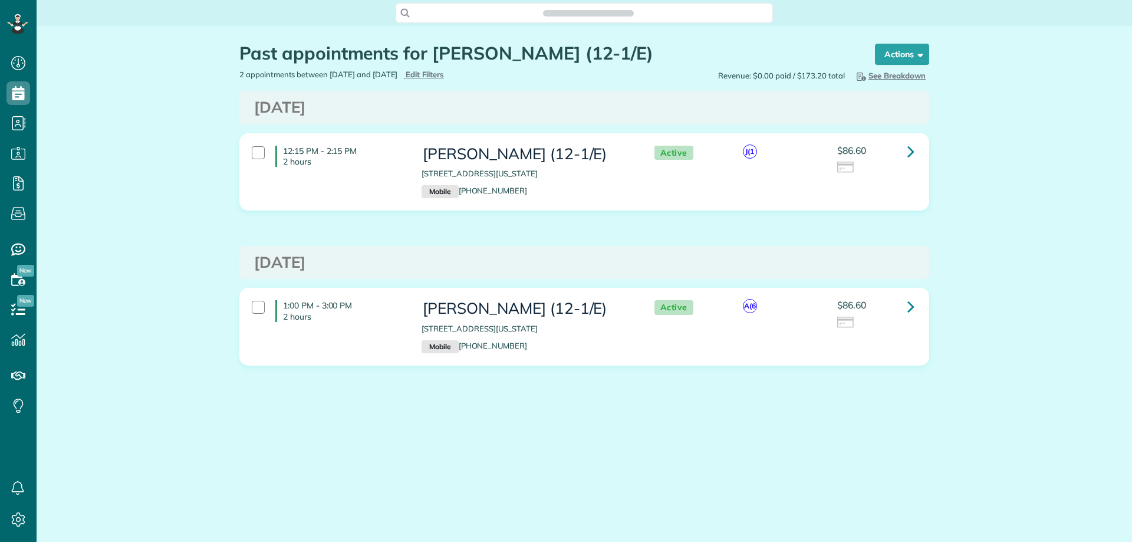
scroll to position [542, 37]
click at [192, 367] on div "Past appointments for Saadia Batool (12-1/E) Schedule Changes Actions Create Ap…" at bounding box center [585, 240] width 1096 height 428
drag, startPoint x: 255, startPoint y: 107, endPoint x: 436, endPoint y: 106, distance: 180.5
click at [436, 106] on h3 "Tuesday Jul 22, 2025" at bounding box center [584, 107] width 661 height 17
click at [619, 498] on main "Search ZenMaid… Past appointments for Saadia Batool (12-1/E) Schedule Changes A…" at bounding box center [585, 271] width 1096 height 542
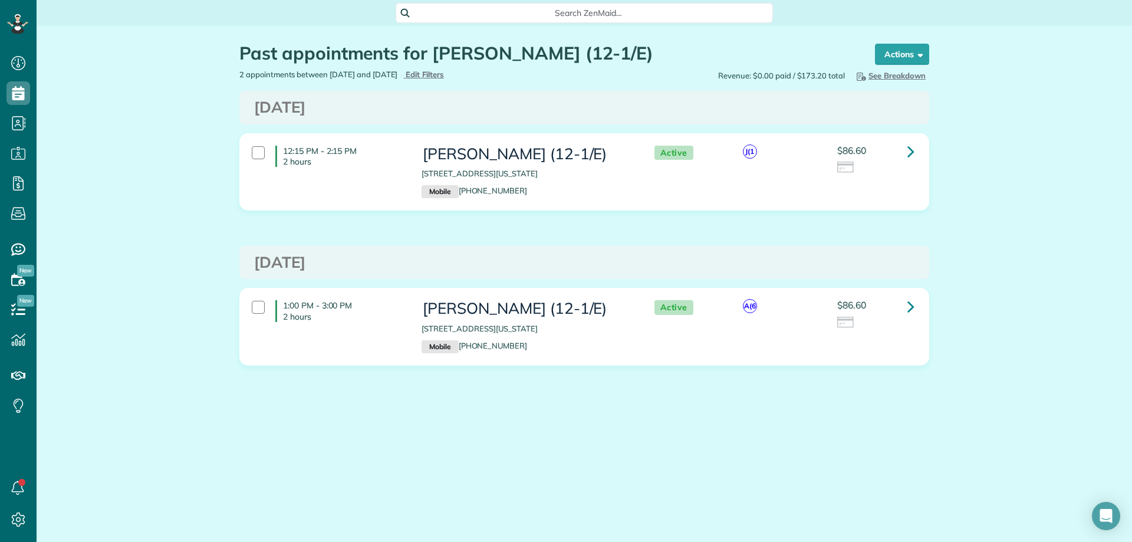
click at [93, 414] on div "Past appointments for Saadia Batool (12-1/E) Schedule Changes Actions Create Ap…" at bounding box center [585, 240] width 1096 height 428
click at [914, 308] on icon at bounding box center [911, 306] width 7 height 21
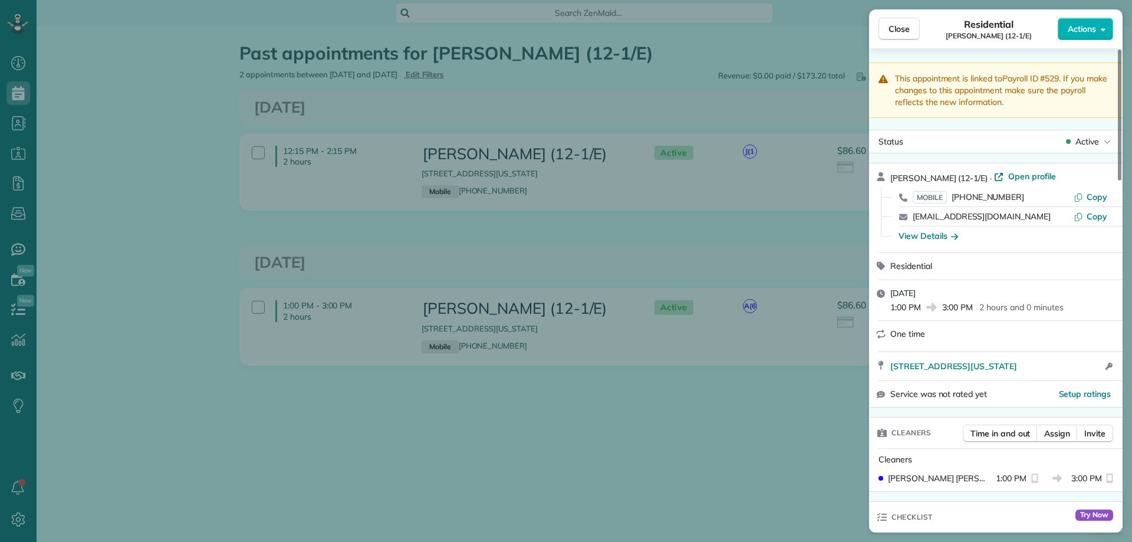
drag, startPoint x: 676, startPoint y: 409, endPoint x: 721, endPoint y: 373, distance: 57.9
click at [676, 409] on div "Close Residential Saadia Batool (12-1/E) Actions This appointment is linked to …" at bounding box center [566, 271] width 1132 height 542
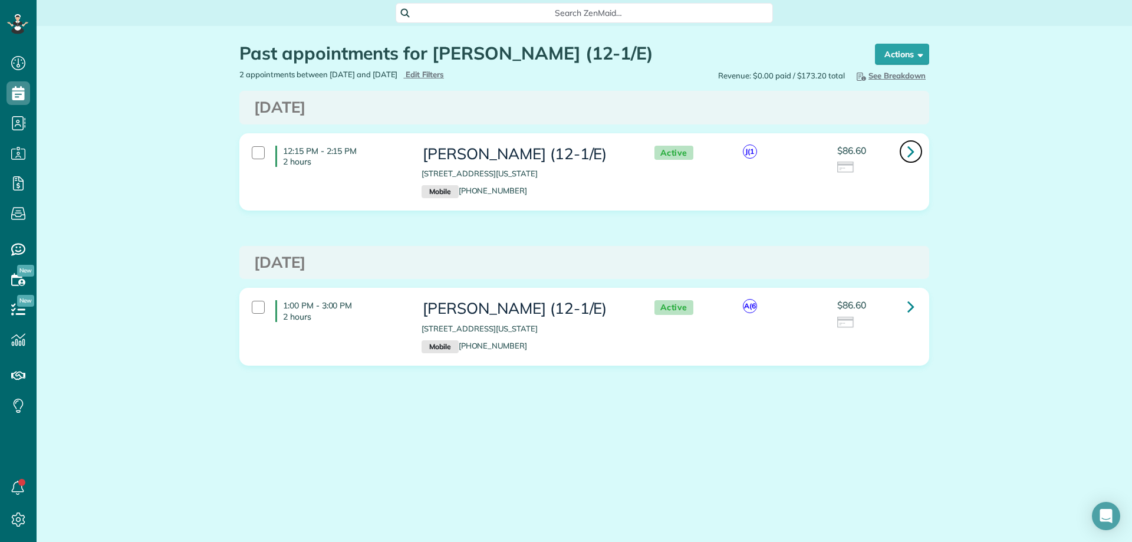
click at [914, 155] on icon at bounding box center [911, 151] width 7 height 21
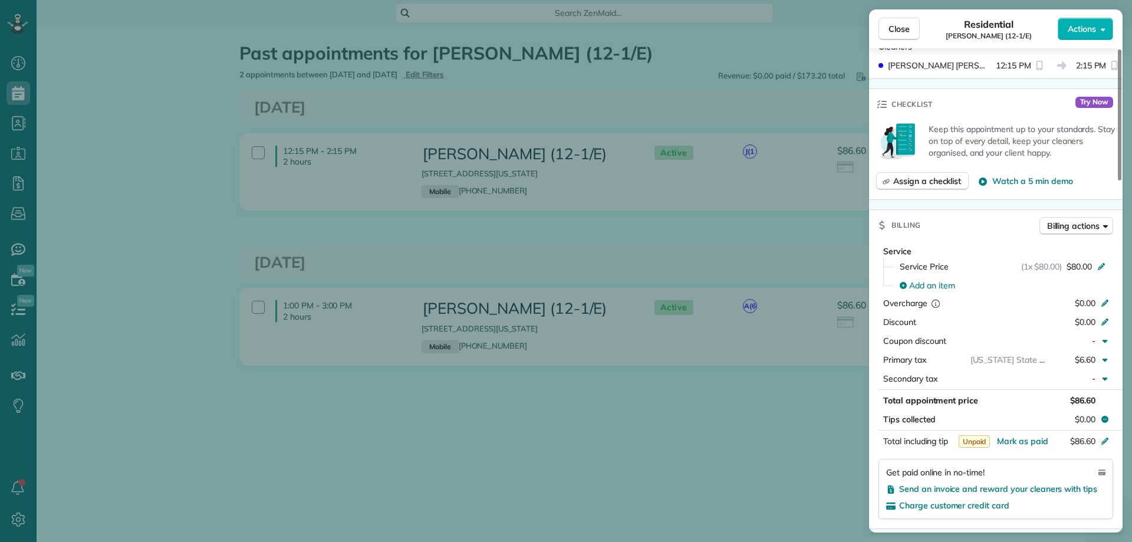
scroll to position [531, 0]
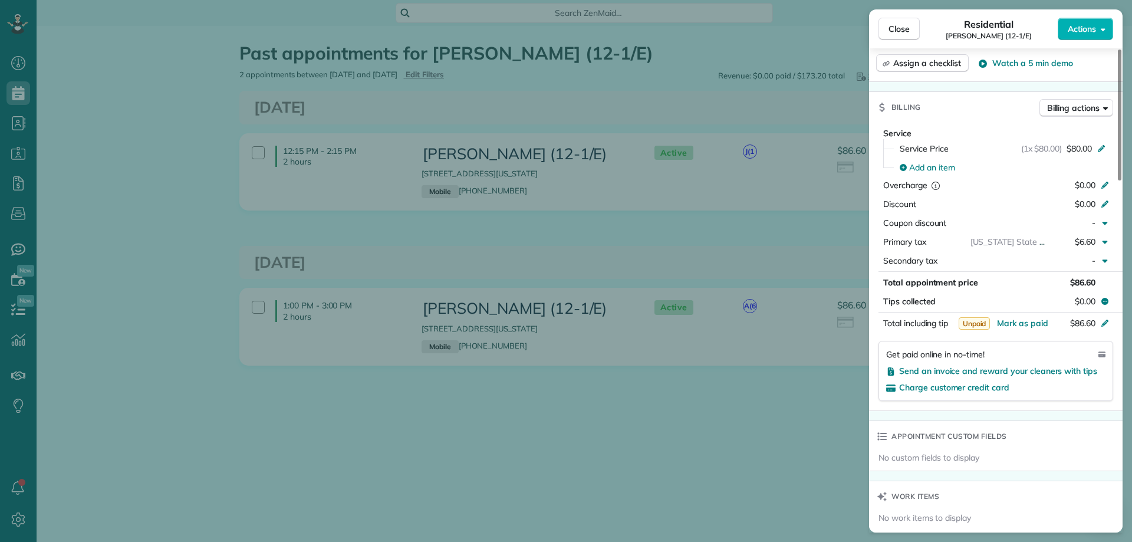
click at [715, 418] on div "Close Residential Saadia Batool (12-1/E) Actions This appointment is linked to …" at bounding box center [566, 271] width 1132 height 542
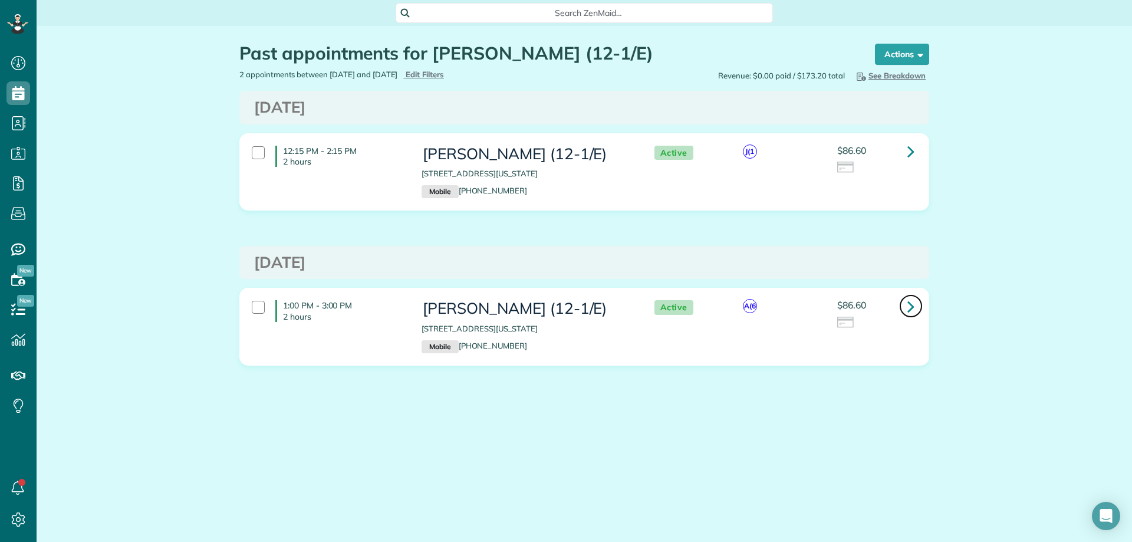
click at [906, 300] on link at bounding box center [911, 306] width 24 height 24
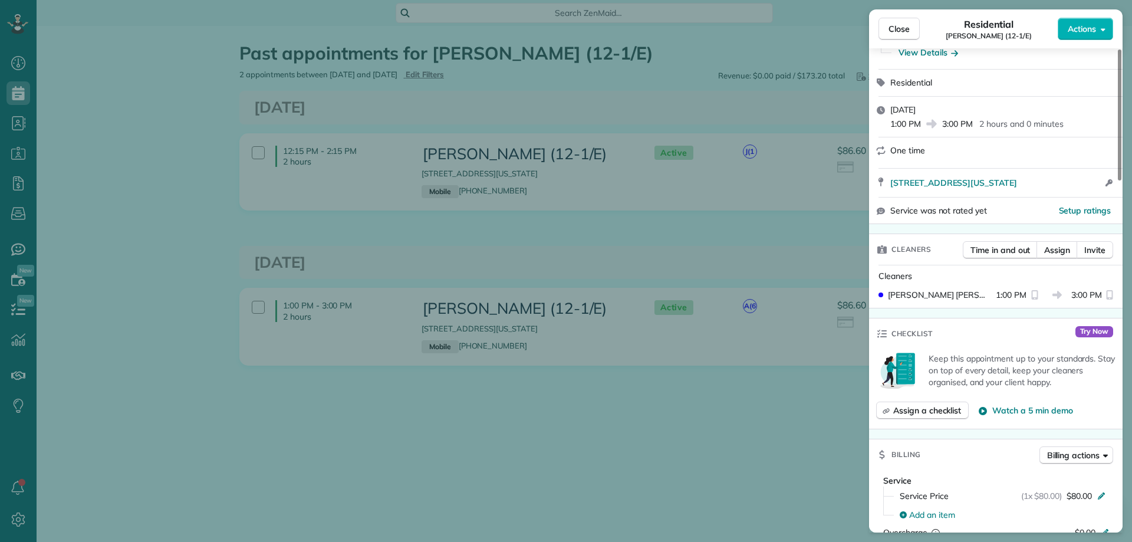
scroll to position [176, 0]
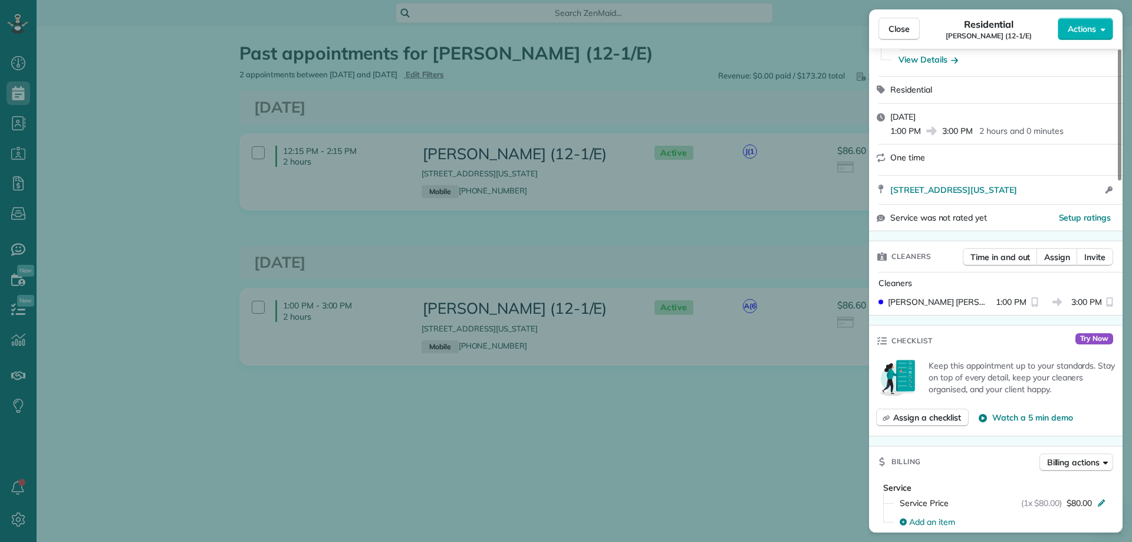
click at [708, 433] on div "Close Residential Saadia Batool (12-1/E) Actions This appointment is linked to …" at bounding box center [566, 271] width 1132 height 542
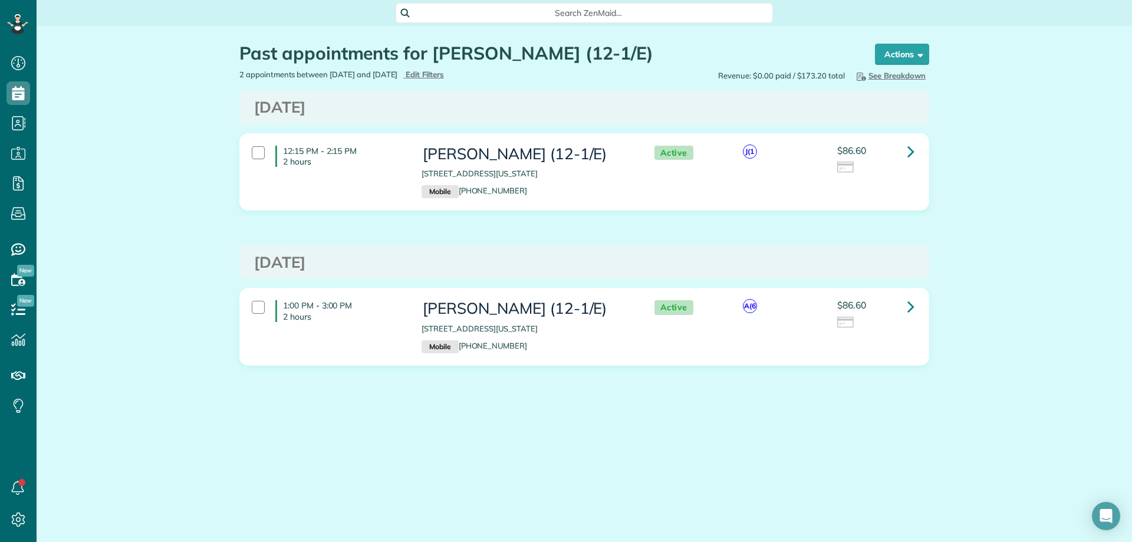
click at [67, 62] on div "Past appointments for Saadia Batool (12-1/E) Schedule Changes Actions Create Ap…" at bounding box center [585, 240] width 1096 height 428
click at [598, 11] on span "Search ZenMaid…" at bounding box center [588, 13] width 359 height 12
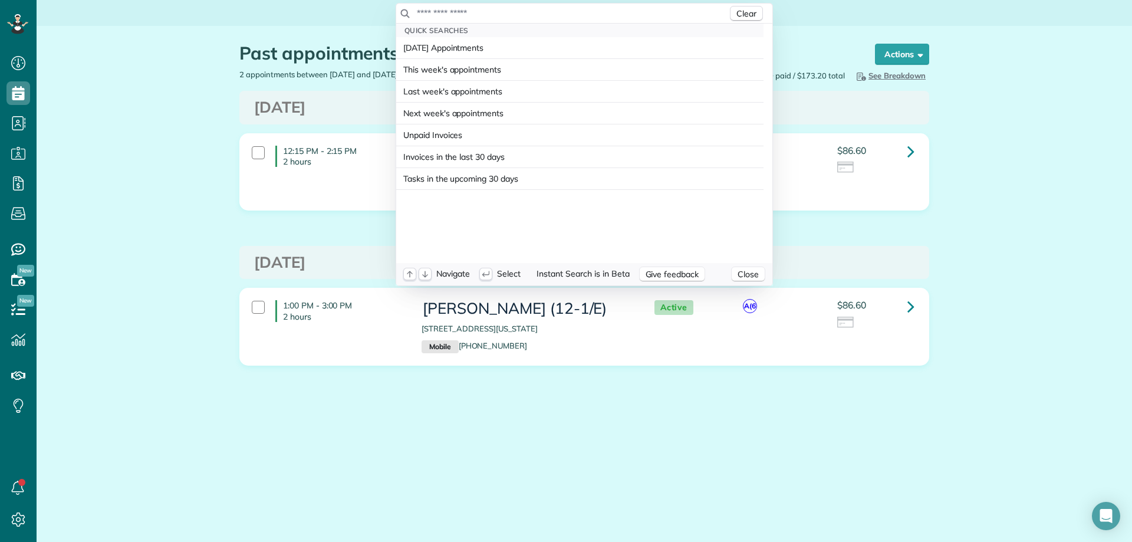
click at [505, 17] on input "text" at bounding box center [571, 13] width 311 height 12
click at [854, 35] on html "Dashboard Scheduling Calendar View List View Dispatch View - Weekly scheduling …" at bounding box center [566, 271] width 1132 height 542
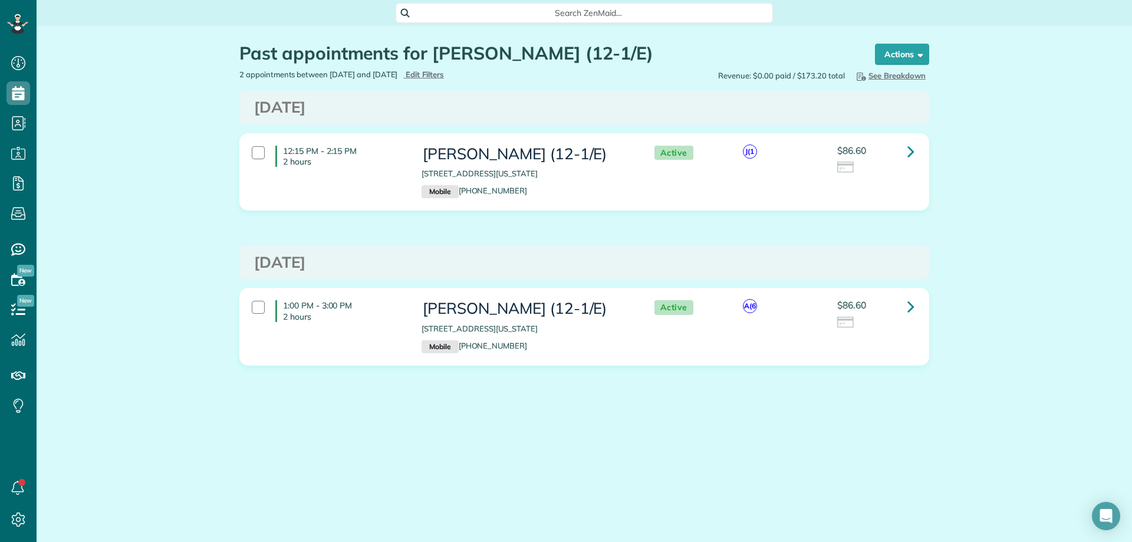
click at [116, 100] on div "Past appointments for Saadia Batool (12-1/E) Schedule Changes Actions Create Ap…" at bounding box center [585, 240] width 1096 height 428
click at [497, 14] on span "Search ZenMaid…" at bounding box center [588, 13] width 359 height 12
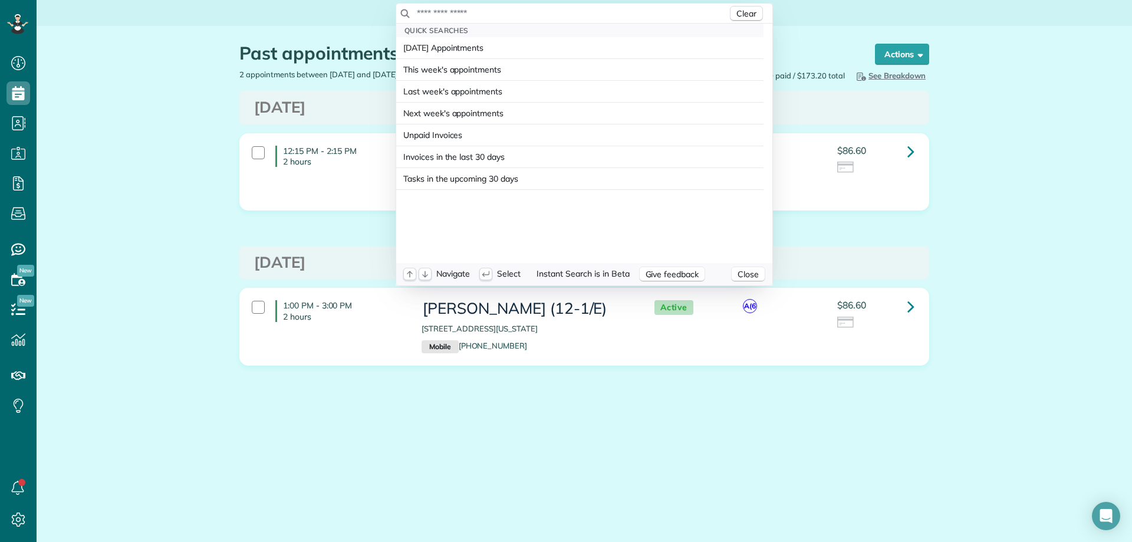
click at [446, 11] on input "text" at bounding box center [571, 13] width 311 height 12
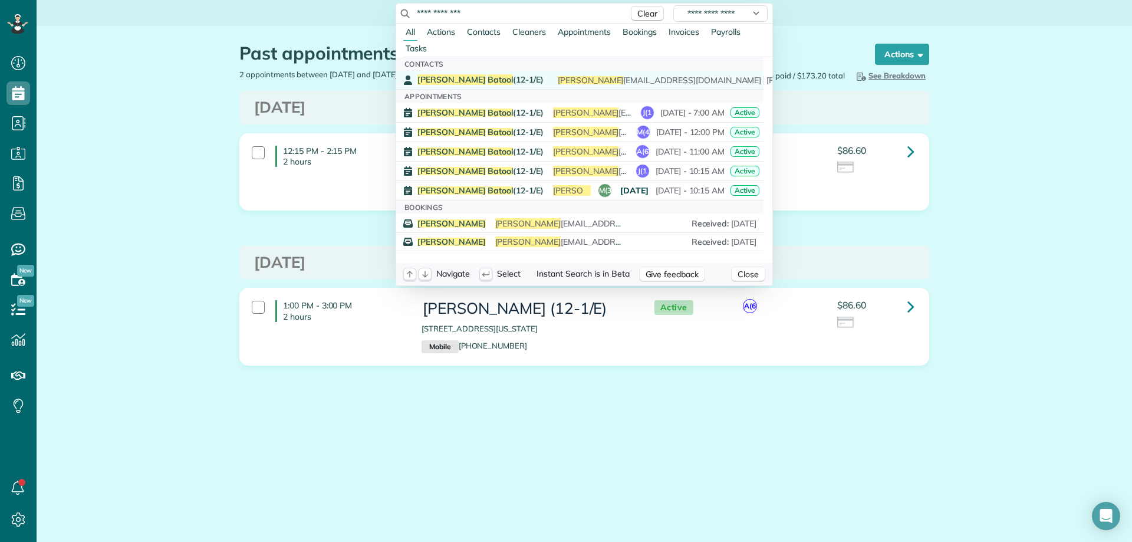
type input "**********"
click at [488, 77] on span "Batool" at bounding box center [500, 79] width 25 height 11
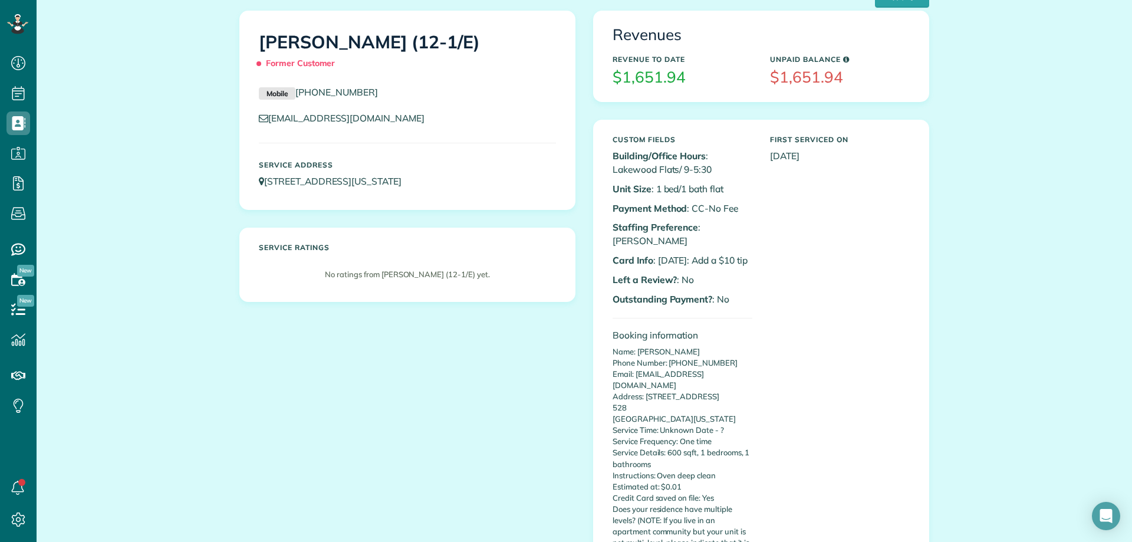
scroll to position [59, 0]
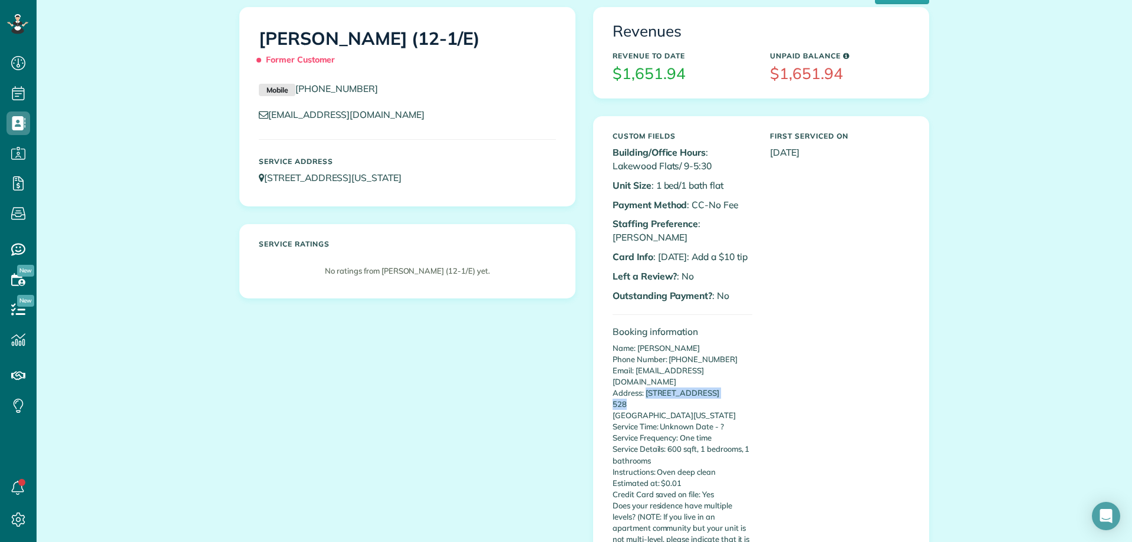
copy p "[STREET_ADDRESS]"
drag, startPoint x: 641, startPoint y: 380, endPoint x: 671, endPoint y: 390, distance: 32.3
click at [671, 390] on p "Name: [PERSON_NAME] Phone Number: [PHONE_NUMBER] Email: [EMAIL_ADDRESS][DOMAIN_…" at bounding box center [683, 489] width 140 height 293
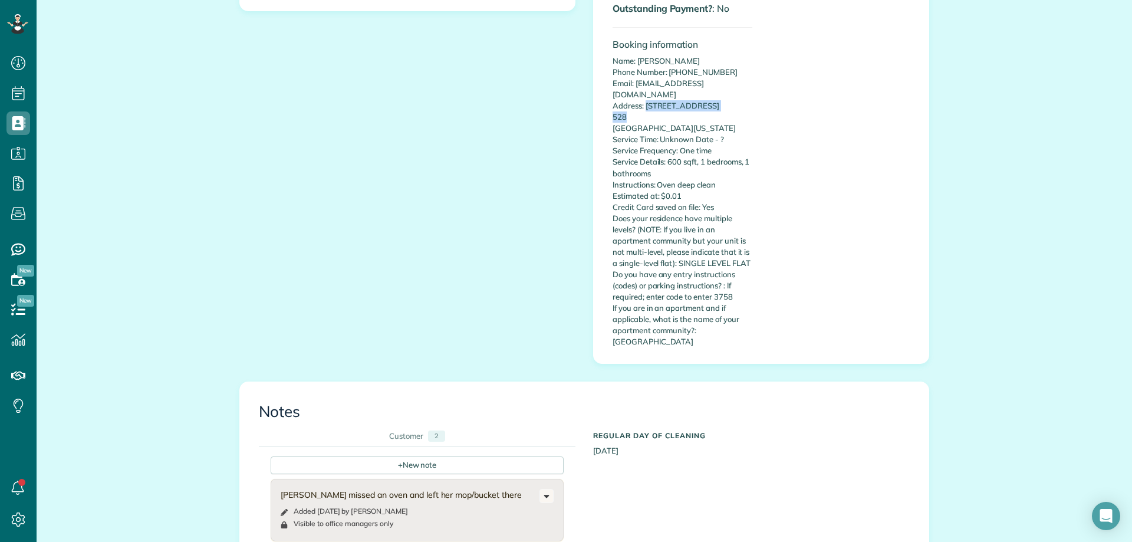
scroll to position [354, 0]
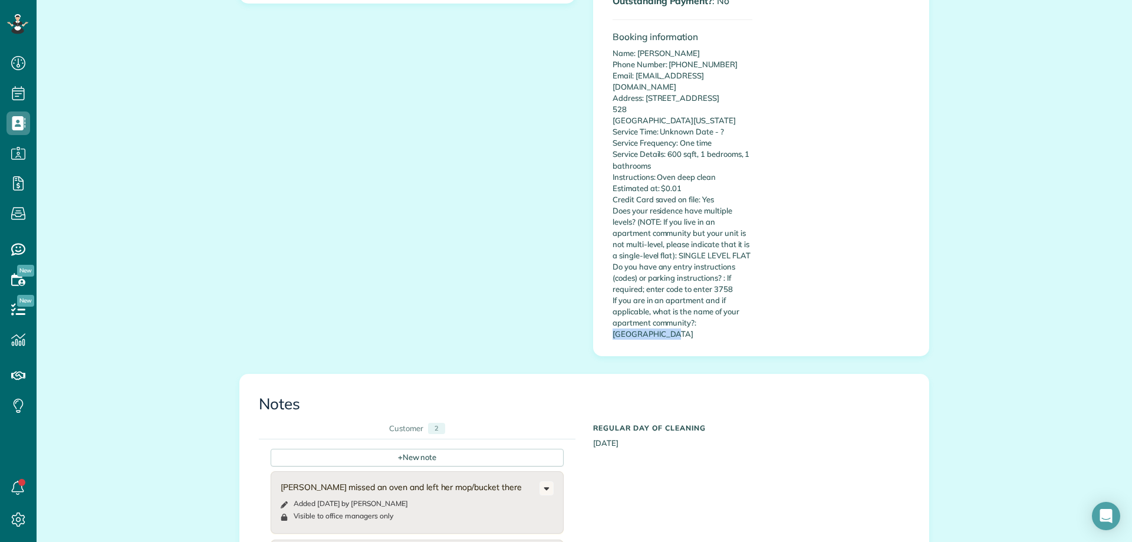
drag, startPoint x: 693, startPoint y: 311, endPoint x: 734, endPoint y: 320, distance: 41.6
click at [734, 320] on p "Name: [PERSON_NAME] Phone Number: [PHONE_NUMBER] Email: [EMAIL_ADDRESS][DOMAIN_…" at bounding box center [683, 194] width 140 height 293
copy p "LAKEWOOD FLATS"
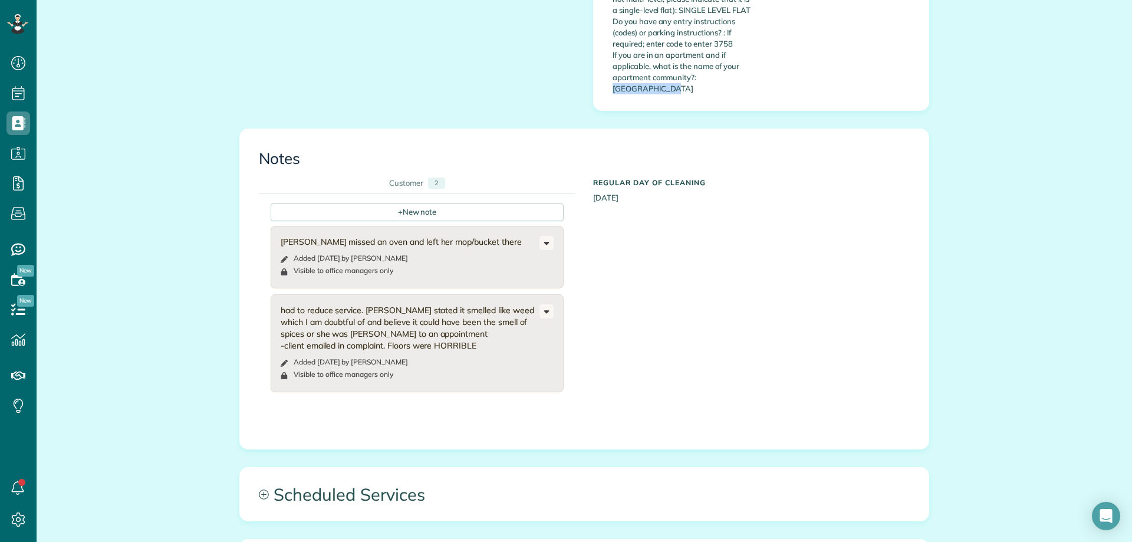
scroll to position [826, 0]
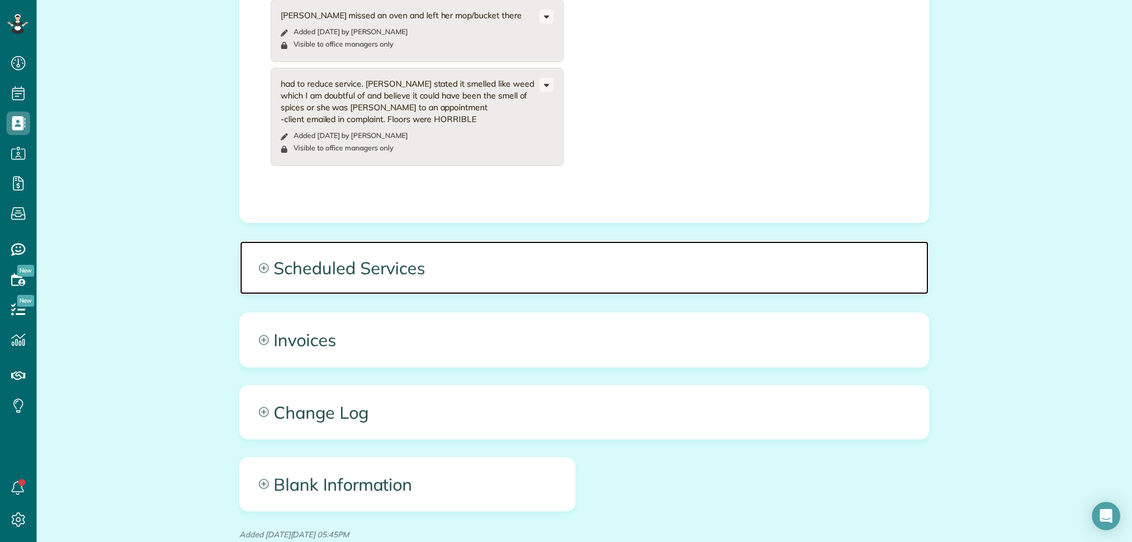
click at [444, 259] on span "Scheduled Services" at bounding box center [584, 267] width 689 height 53
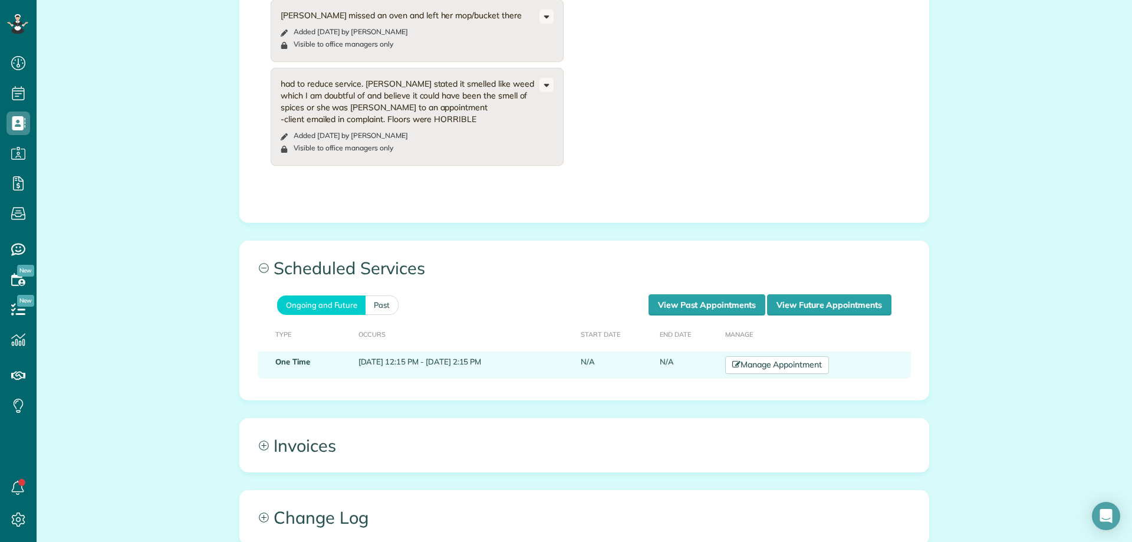
drag, startPoint x: 398, startPoint y: 350, endPoint x: 538, endPoint y: 353, distance: 140.4
click at [538, 353] on td "[DATE] 12:15 PM - [DATE] 2:15 PM" at bounding box center [465, 365] width 223 height 27
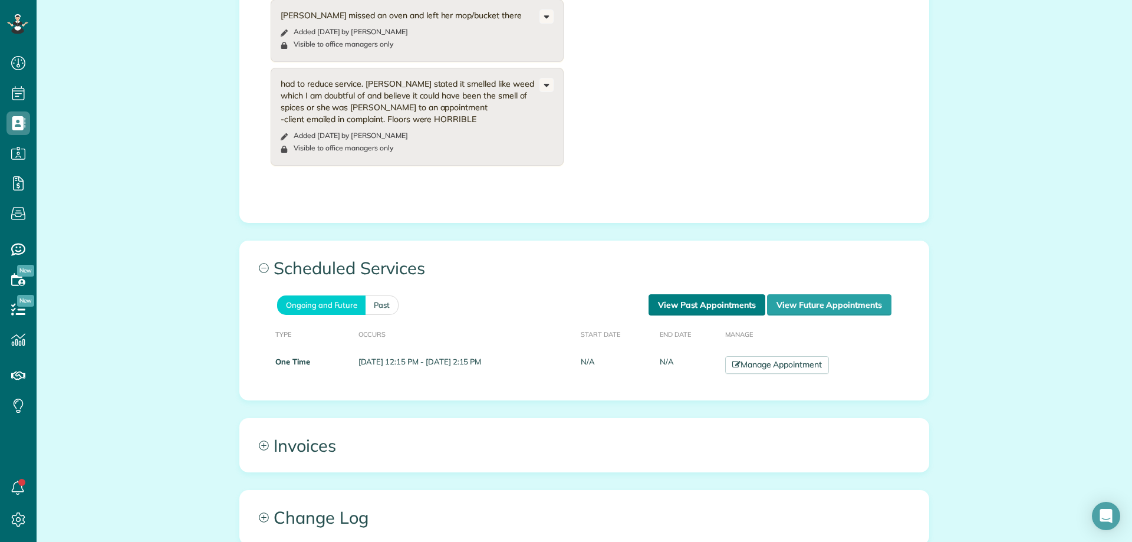
click at [701, 294] on link "View Past Appointments" at bounding box center [707, 304] width 117 height 21
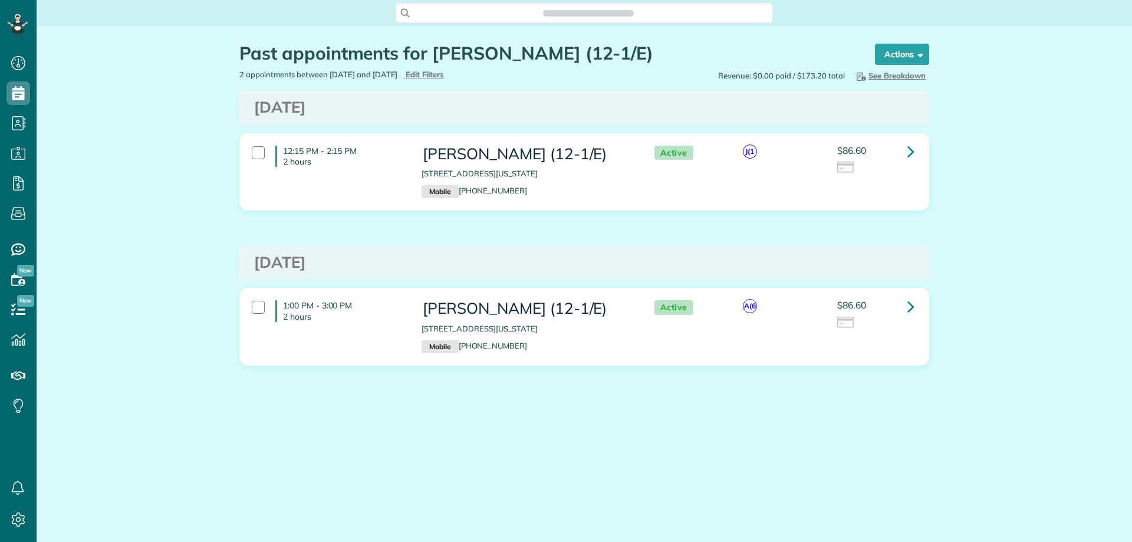
scroll to position [542, 37]
click at [649, 481] on main "Search ZenMaid… Past appointments for [PERSON_NAME] (12-1/E) Schedule Changes A…" at bounding box center [585, 271] width 1096 height 542
click at [275, 439] on div "Past appointments for [PERSON_NAME] (12-1/E) Schedule Changes Actions Create Ap…" at bounding box center [585, 240] width 708 height 428
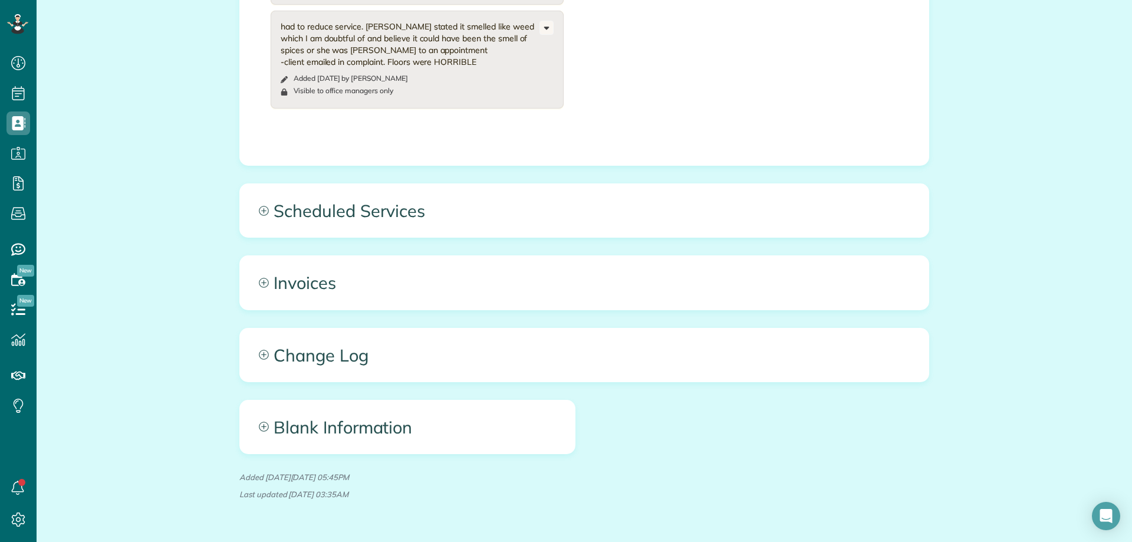
scroll to position [906, 0]
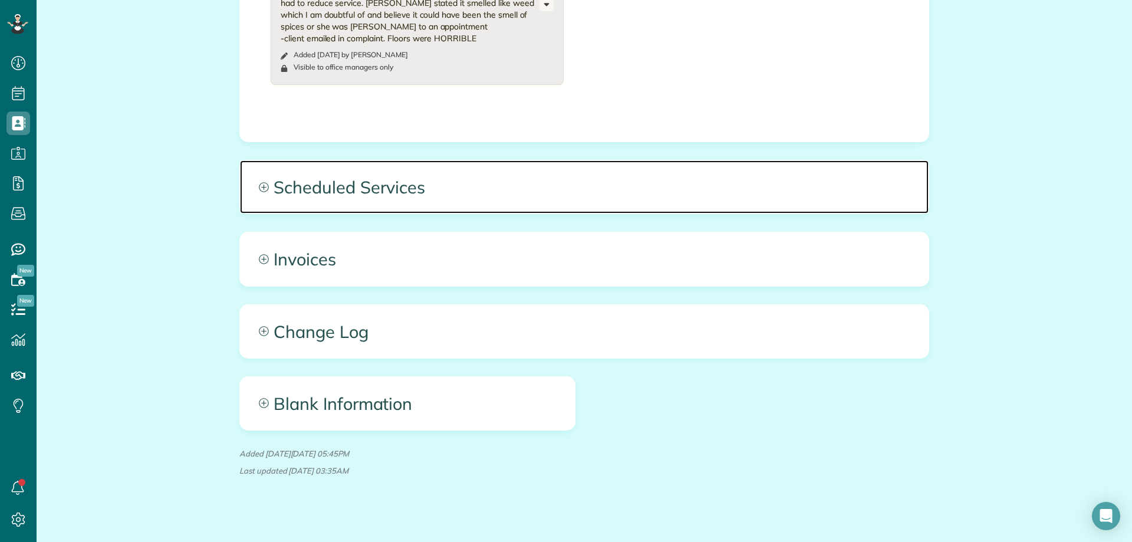
click at [502, 170] on span "Scheduled Services" at bounding box center [584, 186] width 689 height 53
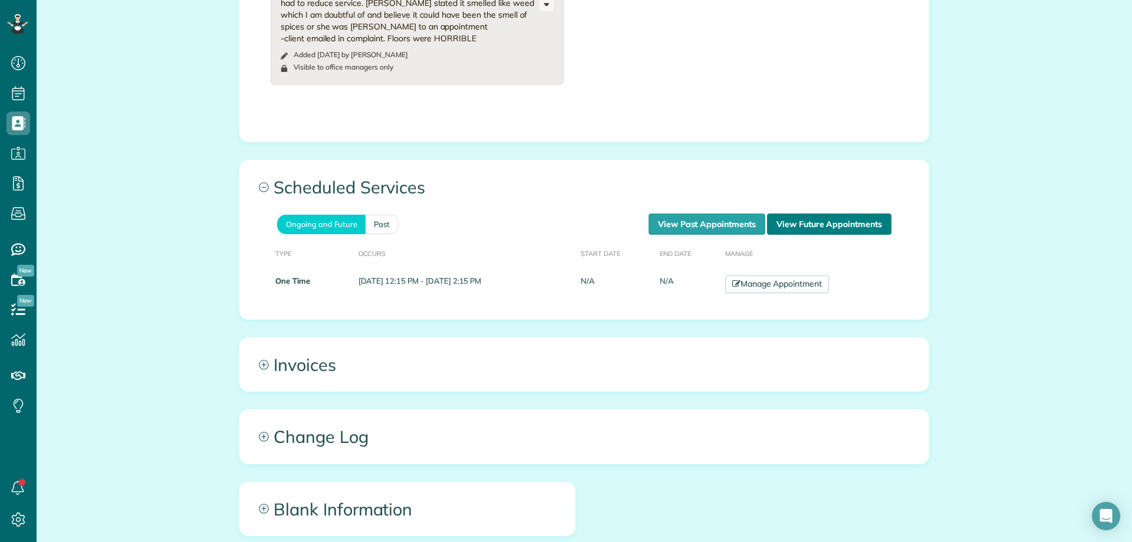
click at [804, 221] on link "View Future Appointments" at bounding box center [829, 224] width 124 height 21
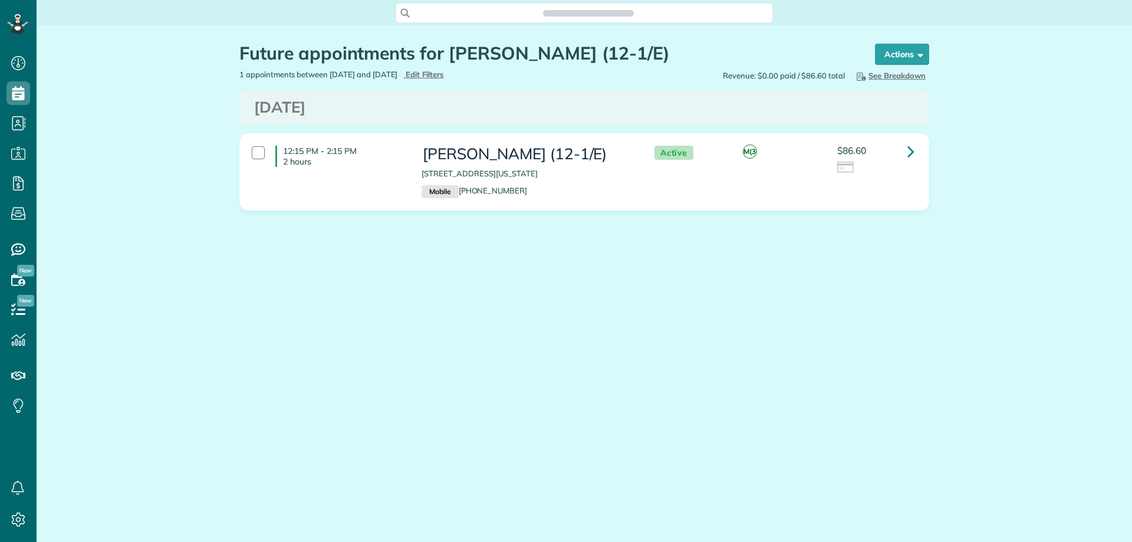
scroll to position [542, 37]
click at [146, 263] on div "Future appointments for [PERSON_NAME] (12-1/E) Schedule Changes Actions Create …" at bounding box center [585, 162] width 1096 height 273
click at [491, 5] on div "Search ZenMaid…" at bounding box center [584, 13] width 377 height 20
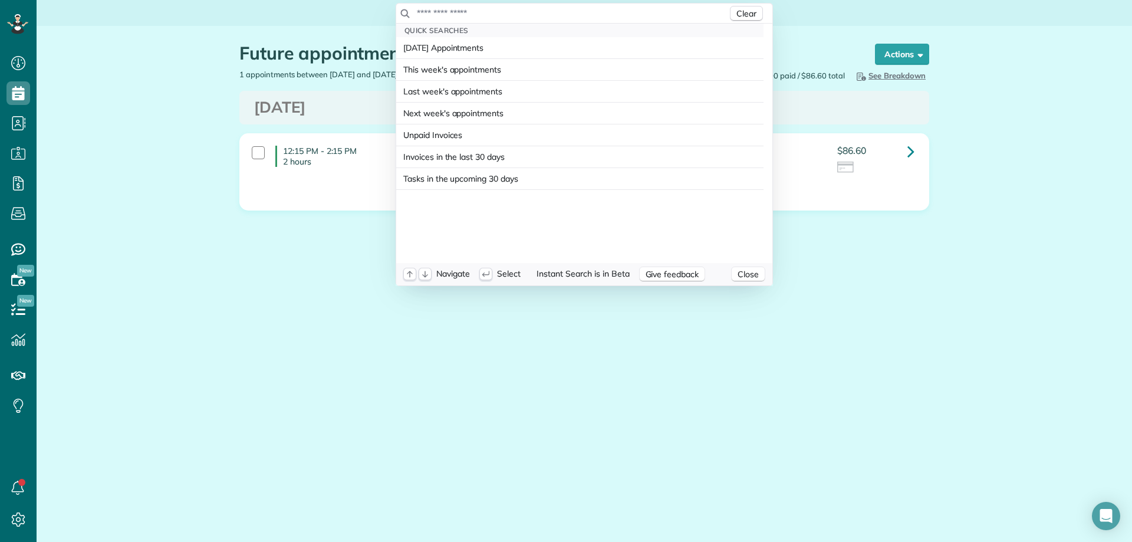
click at [502, 18] on input "text" at bounding box center [571, 13] width 311 height 12
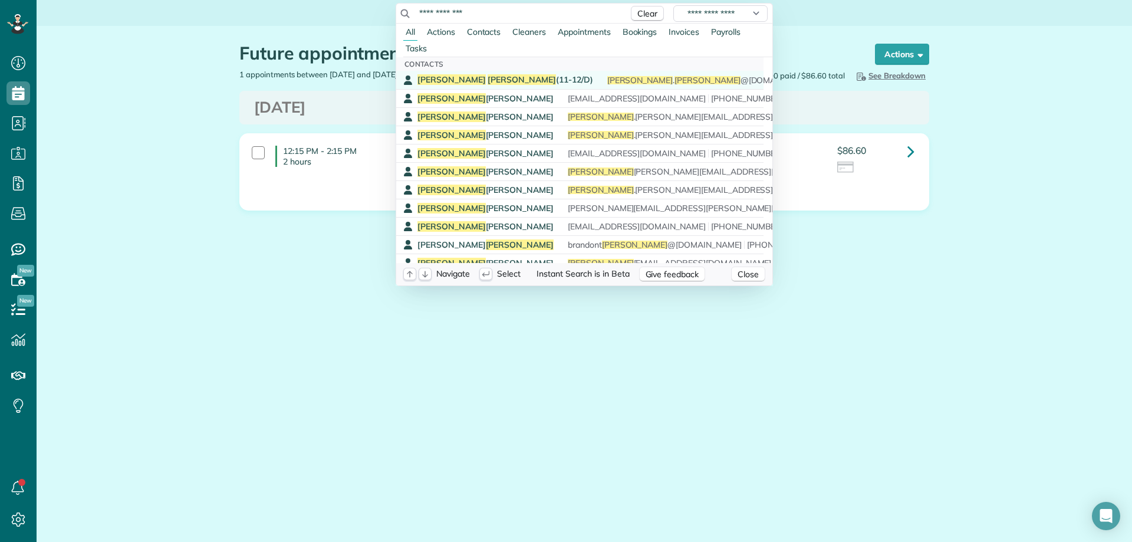
type input "**********"
click at [503, 78] on span "Kimberly Dean (11-12/D)" at bounding box center [506, 79] width 176 height 11
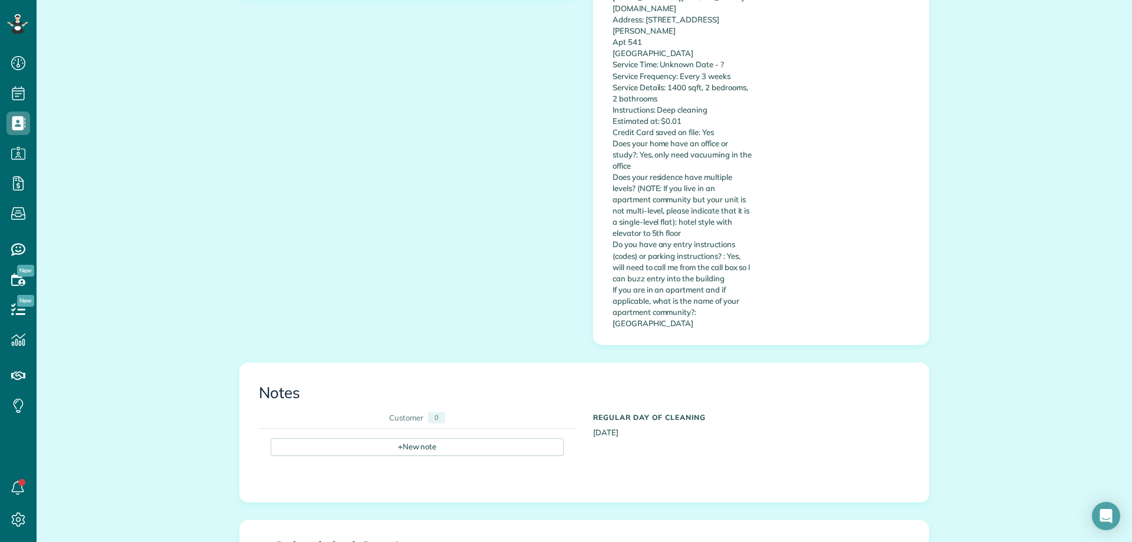
scroll to position [649, 0]
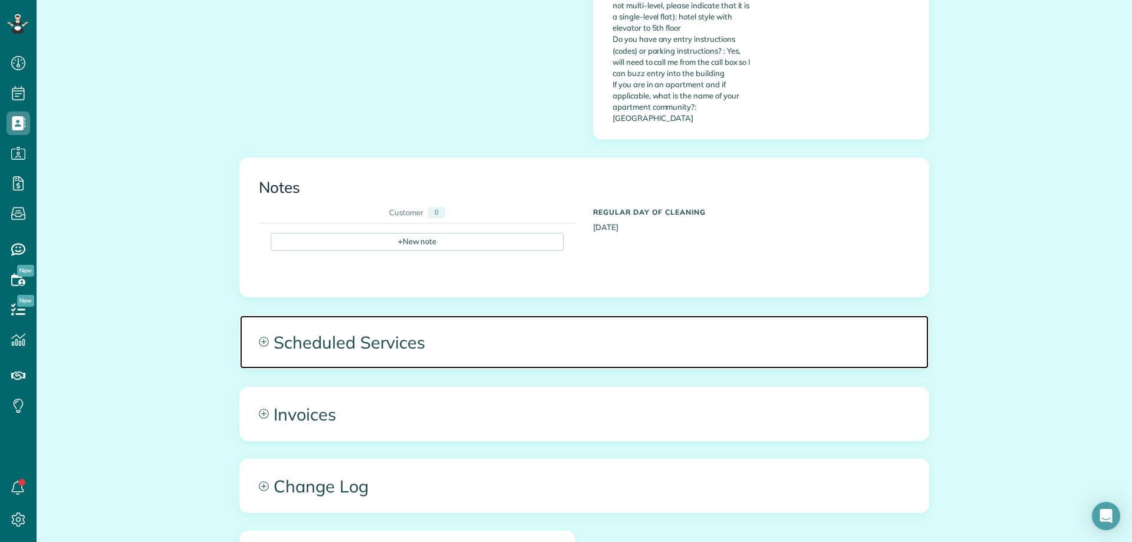
click at [468, 316] on span "Scheduled Services" at bounding box center [584, 342] width 689 height 53
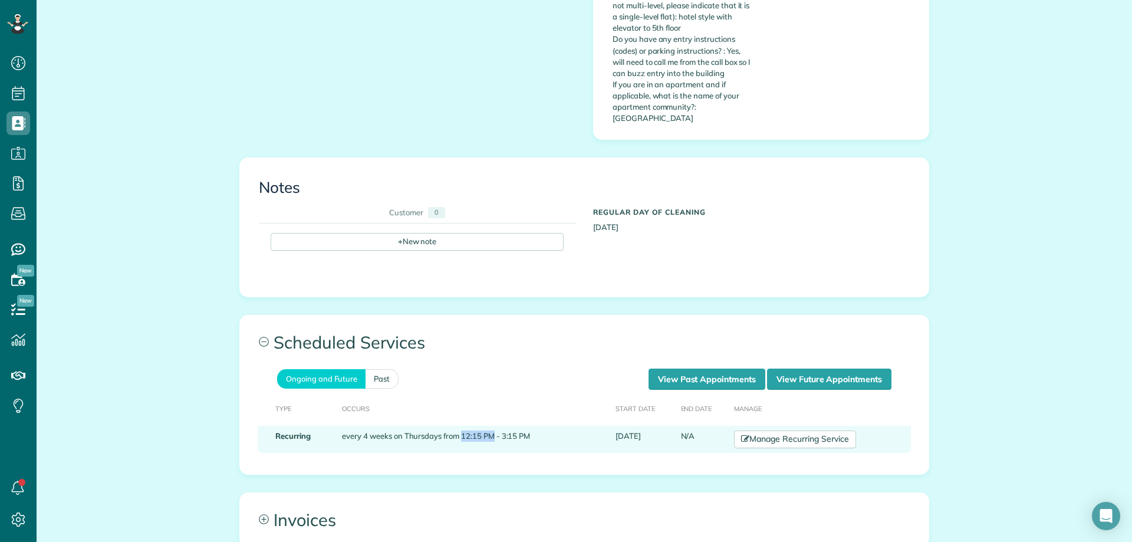
drag, startPoint x: 456, startPoint y: 388, endPoint x: 491, endPoint y: 389, distance: 34.2
click at [490, 426] on td "every 4 weeks on Thursdays from 12:15 PM - 3:15 PM" at bounding box center [474, 439] width 274 height 27
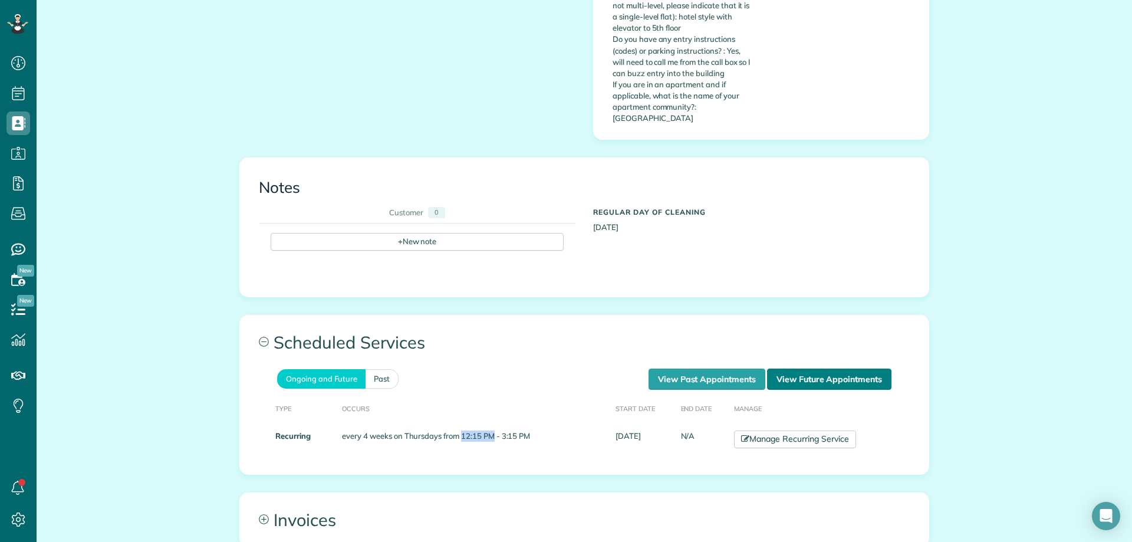
click at [819, 369] on link "View Future Appointments" at bounding box center [829, 379] width 124 height 21
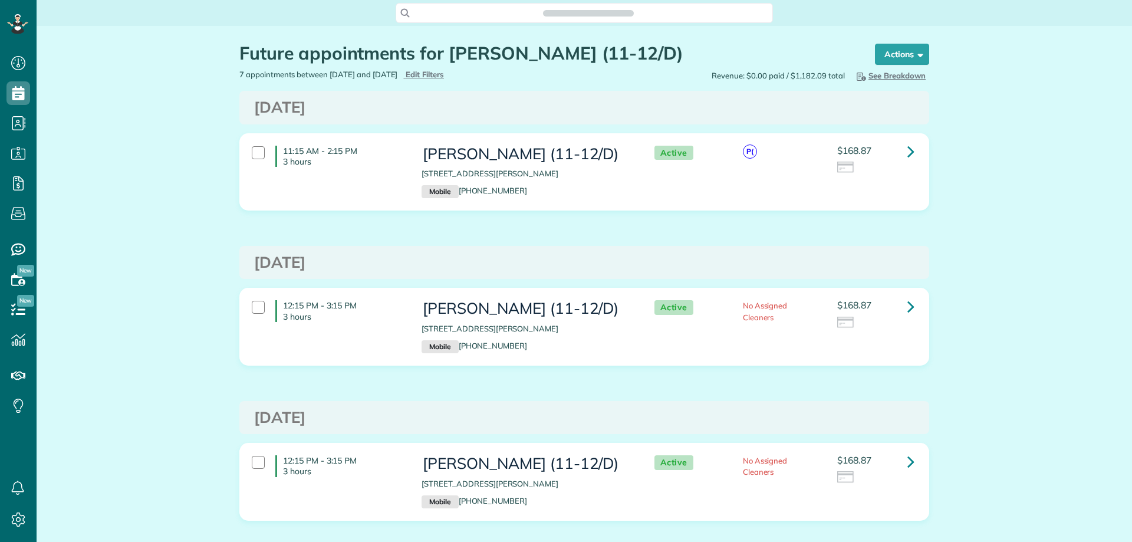
scroll to position [5, 5]
drag, startPoint x: 121, startPoint y: 294, endPoint x: 154, endPoint y: 338, distance: 54.4
